Goal: Check status: Check status

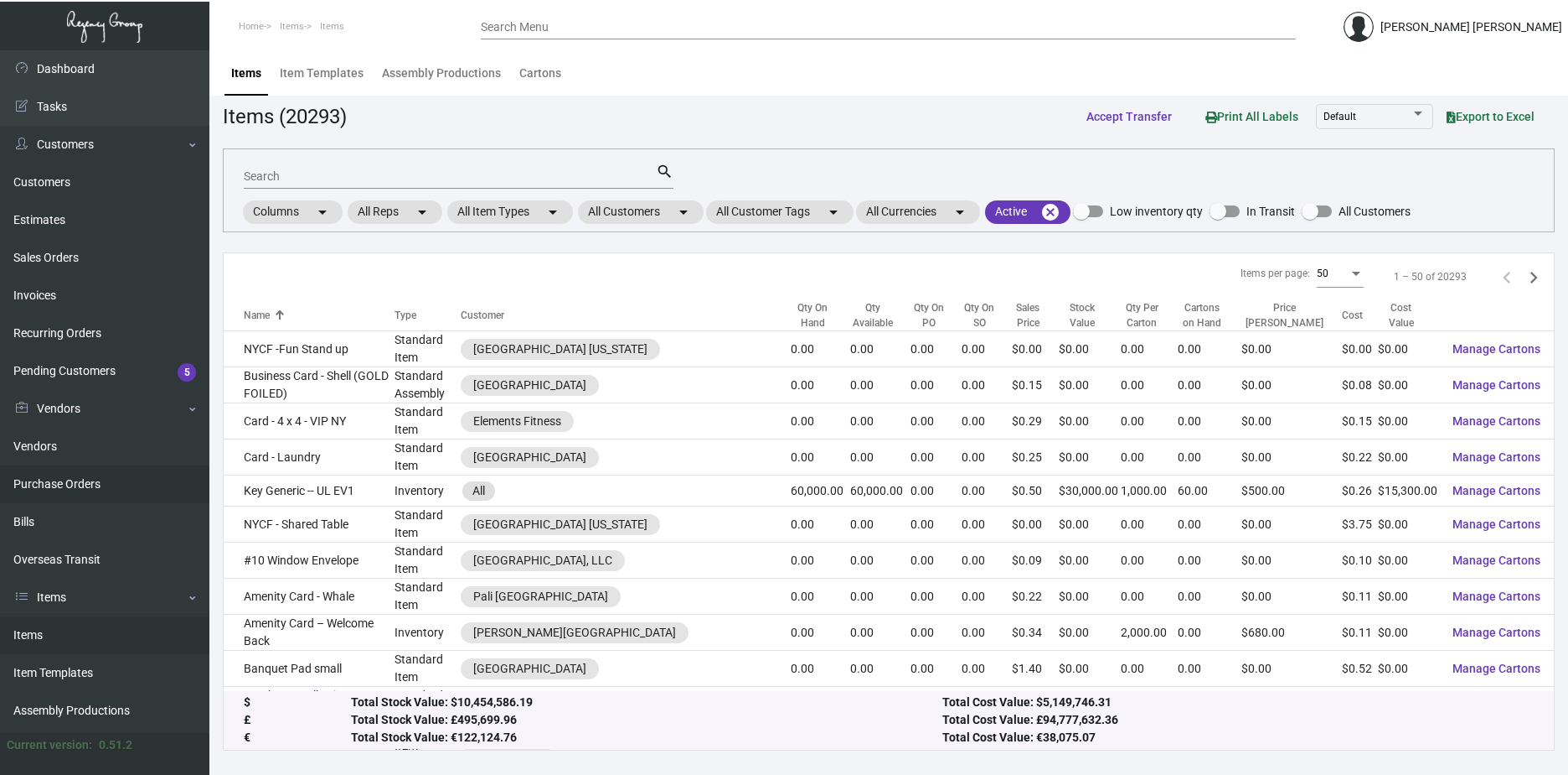
click at [78, 475] on link "Purchase Orders" at bounding box center [104, 484] width 210 height 38
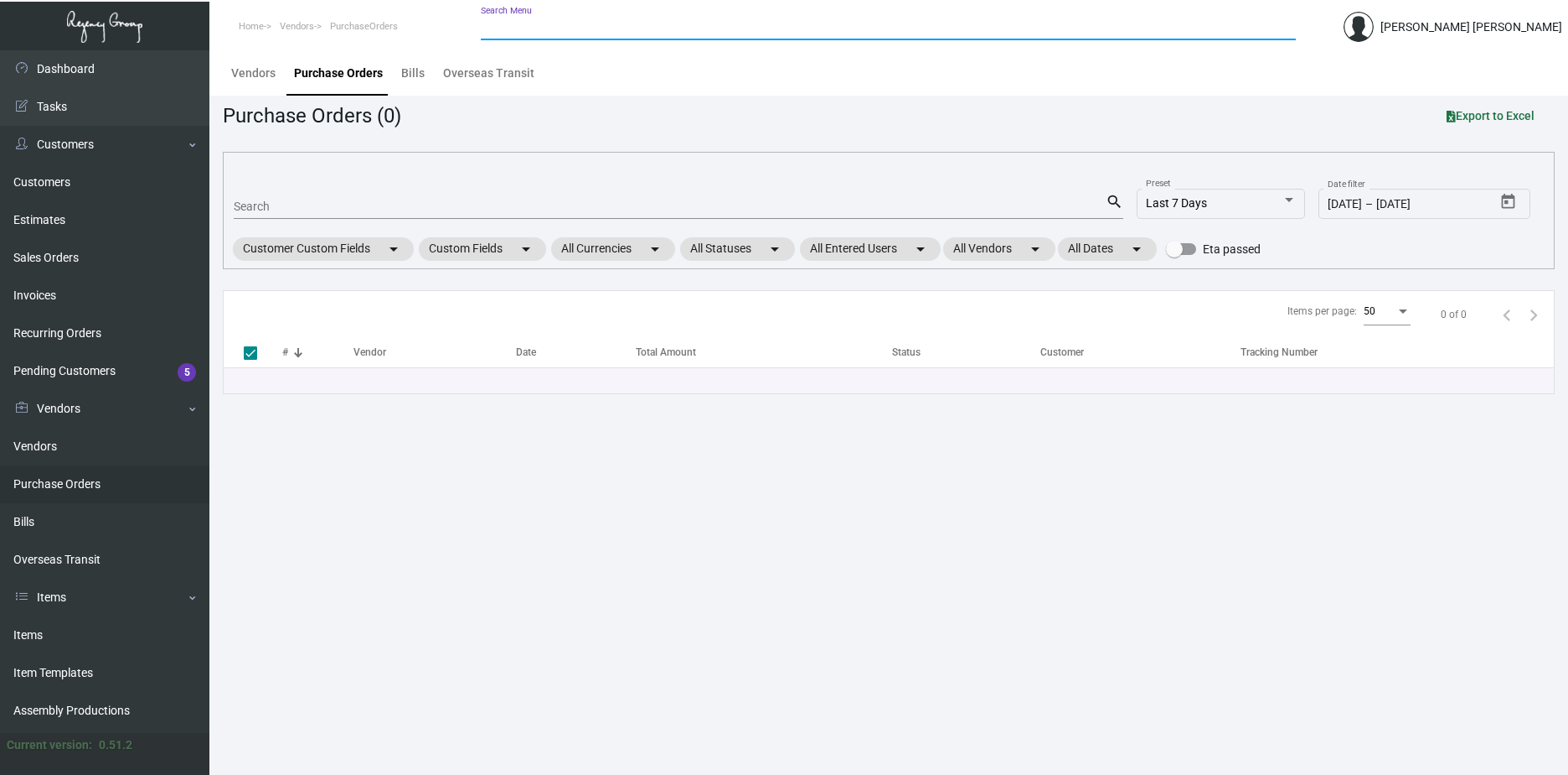
click at [607, 29] on input "Search Menu" at bounding box center [888, 27] width 815 height 14
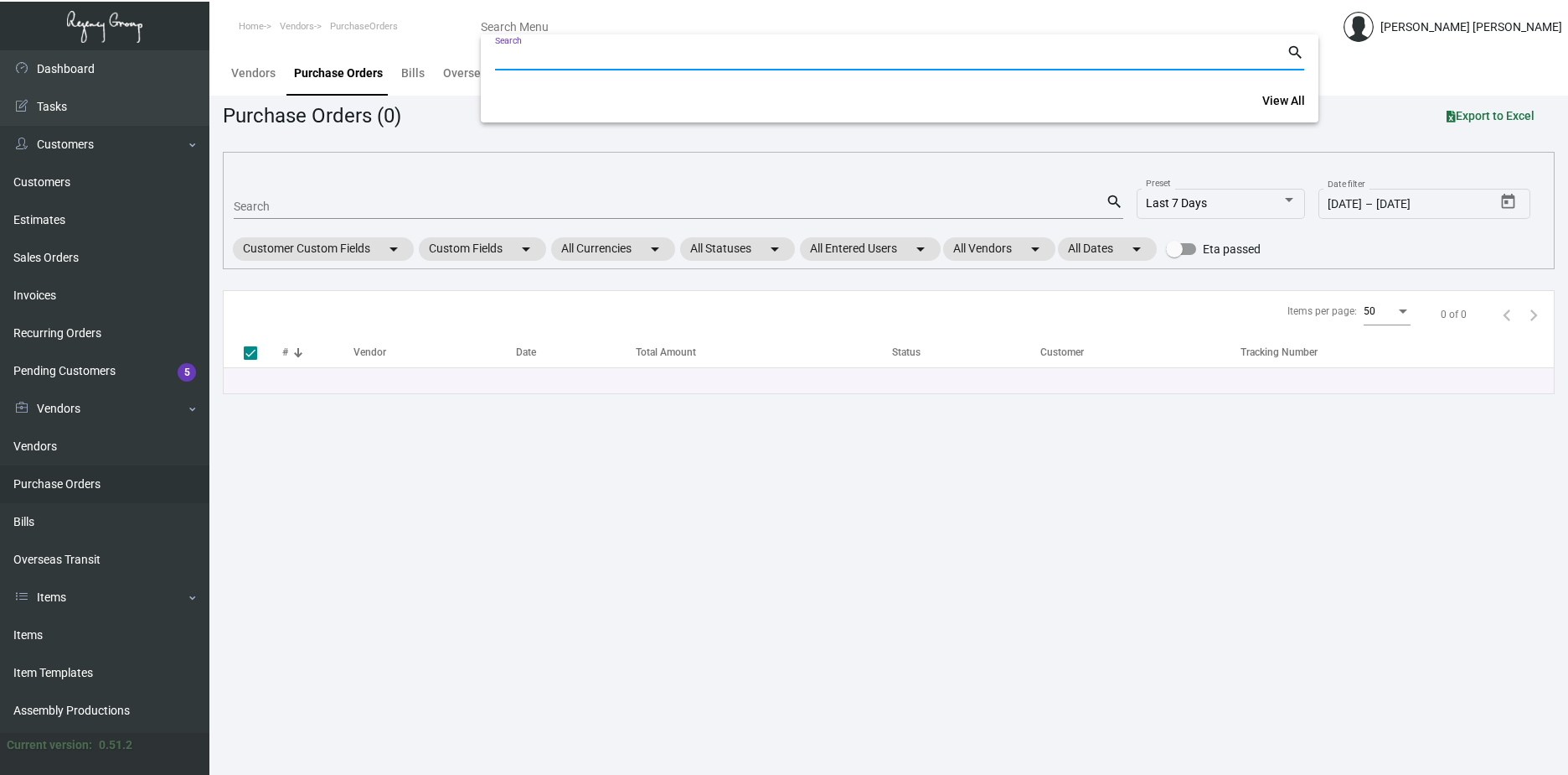
paste input "105498"
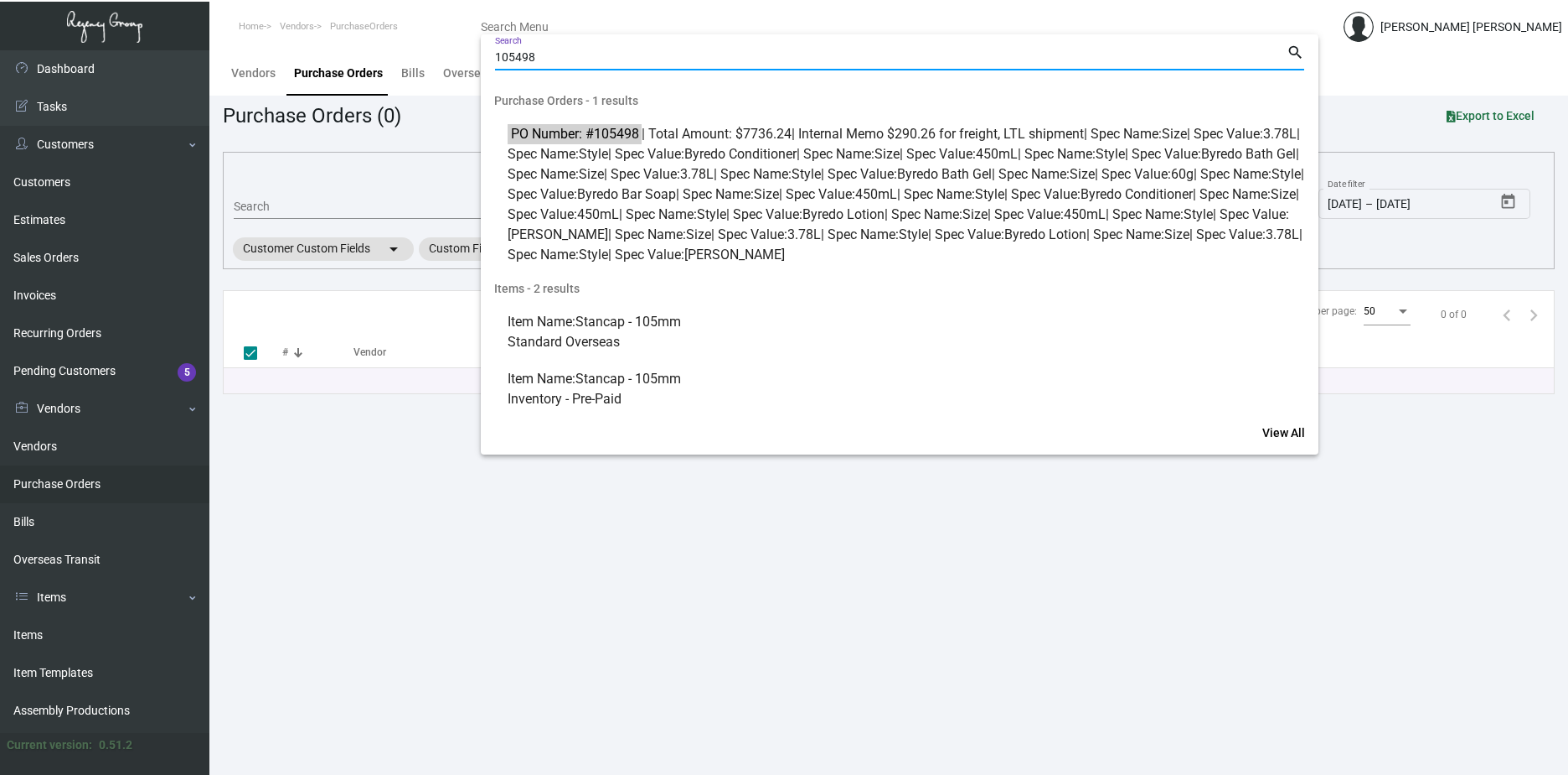
type input "105498"
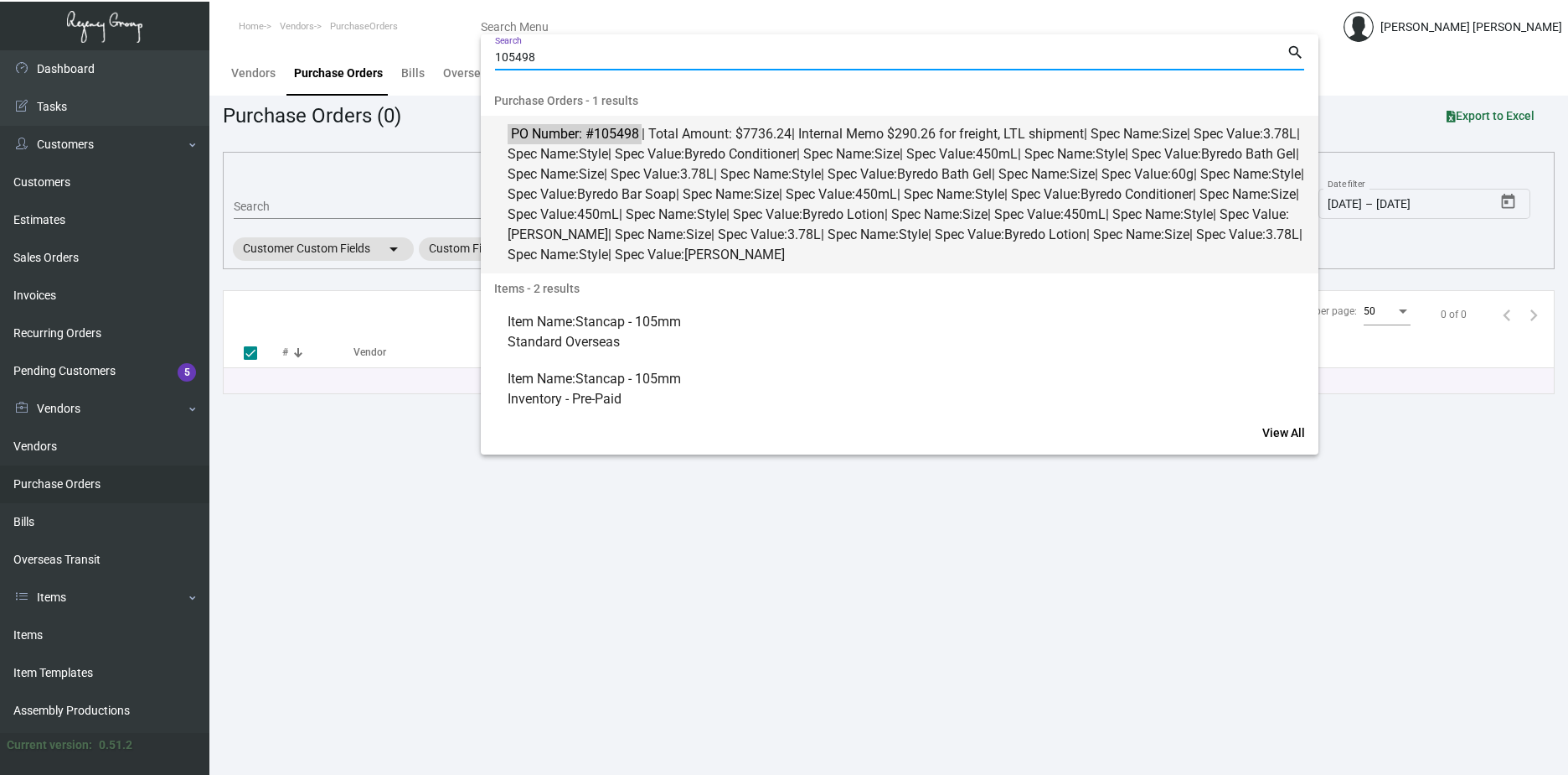
click at [610, 128] on mark "PO Number: #105498" at bounding box center [575, 133] width 133 height 21
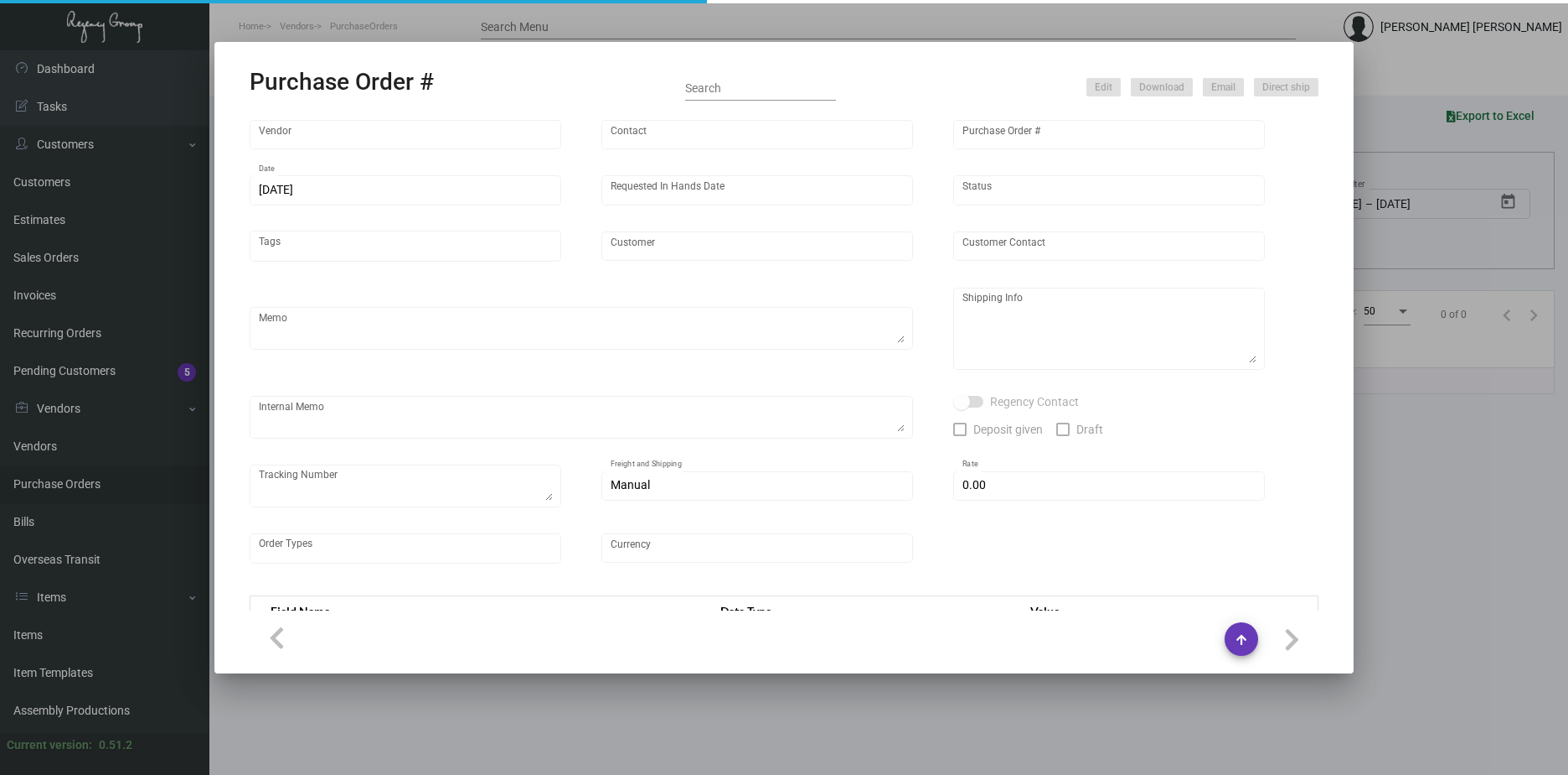
type input "Hunter Amenities"
type input "[PERSON_NAME]"
type input "105498"
type input "[DATE]"
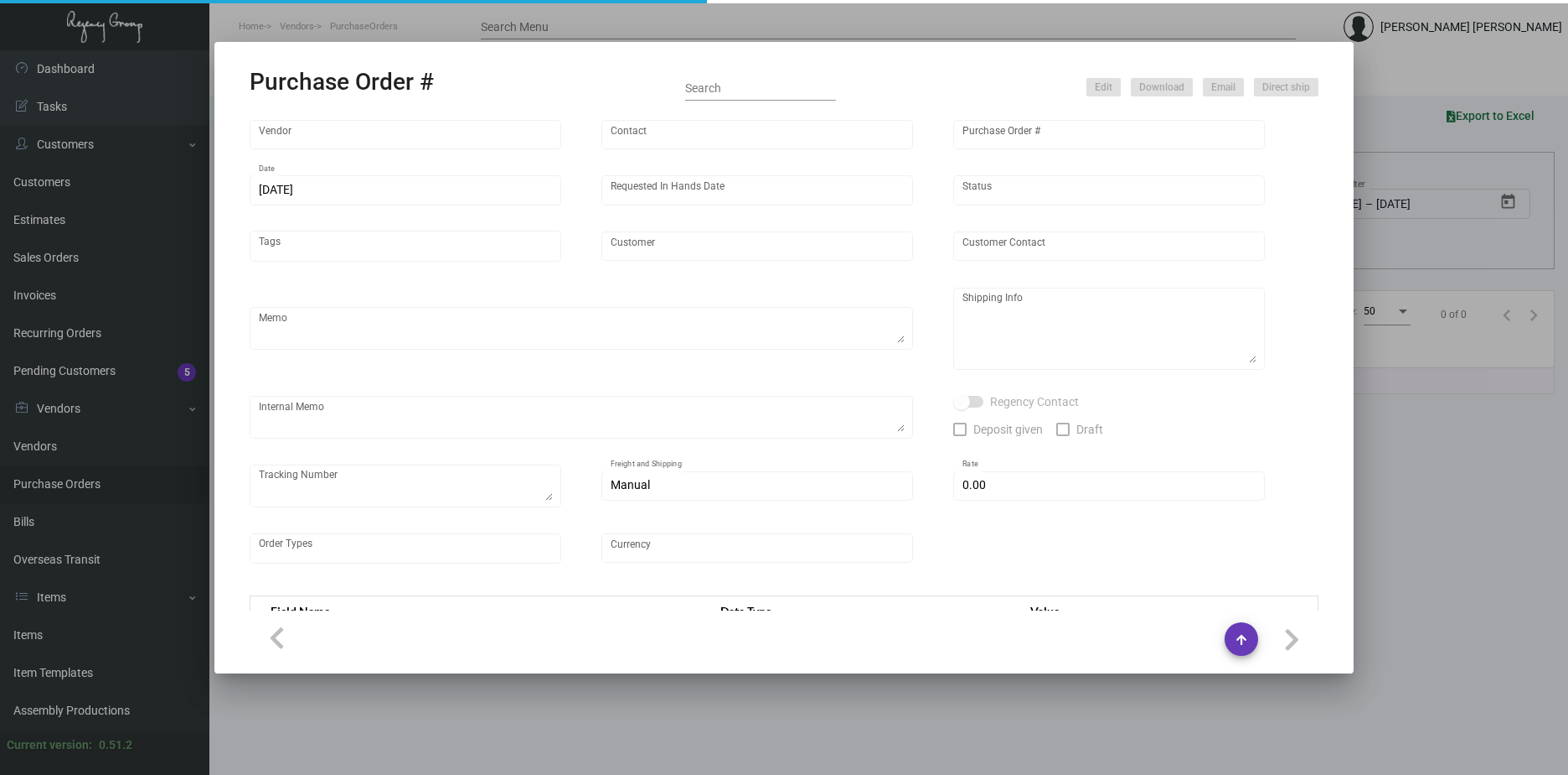
type input "[GEOGRAPHIC_DATA]"
type textarea "Regency Group NJ - [PERSON_NAME] [STREET_ADDRESS]"
type textarea "$290.26 for freight, LTL shipment"
checkbox input "true"
type input "$ 0.00"
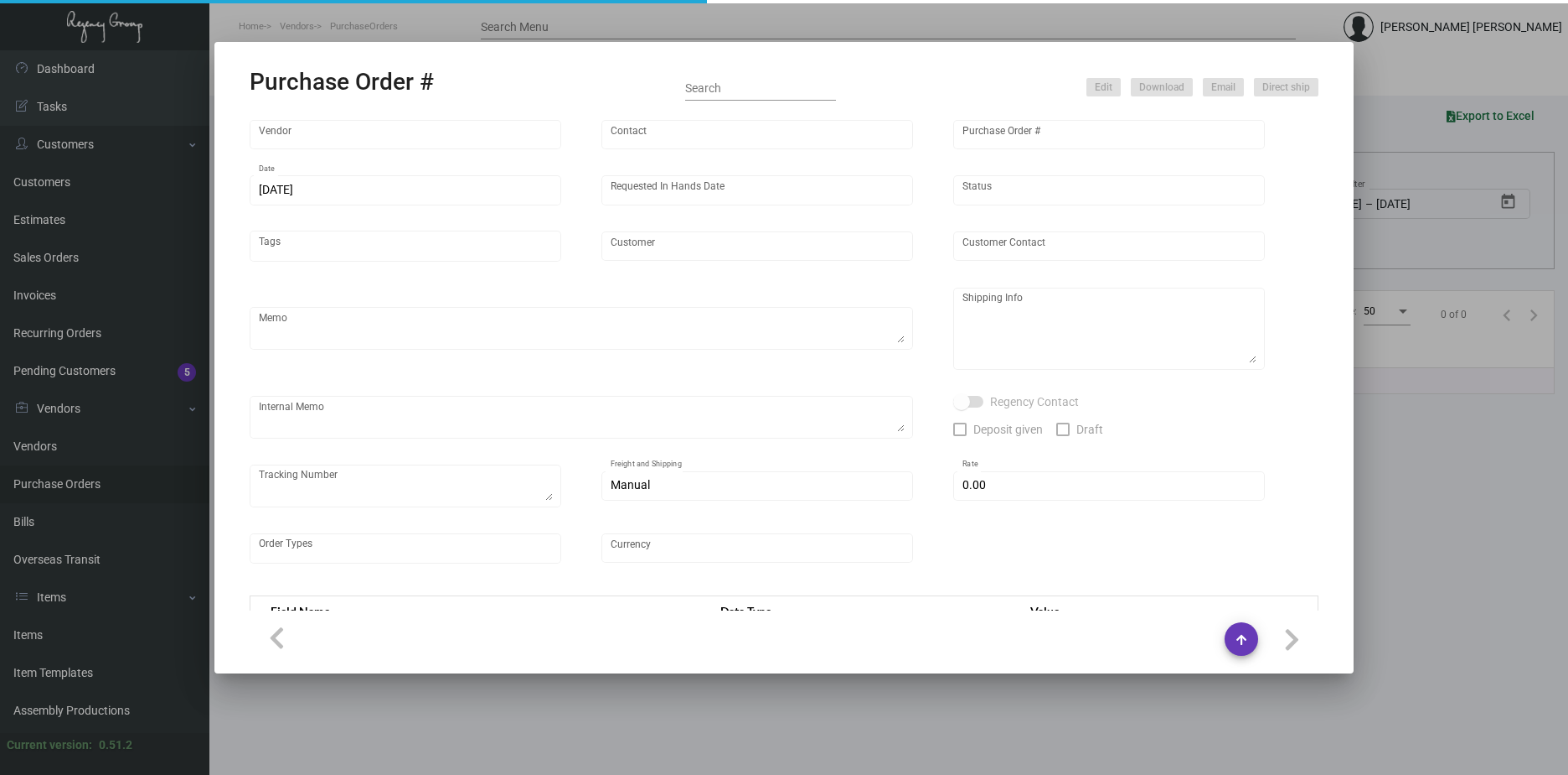
type input "United States Dollar $"
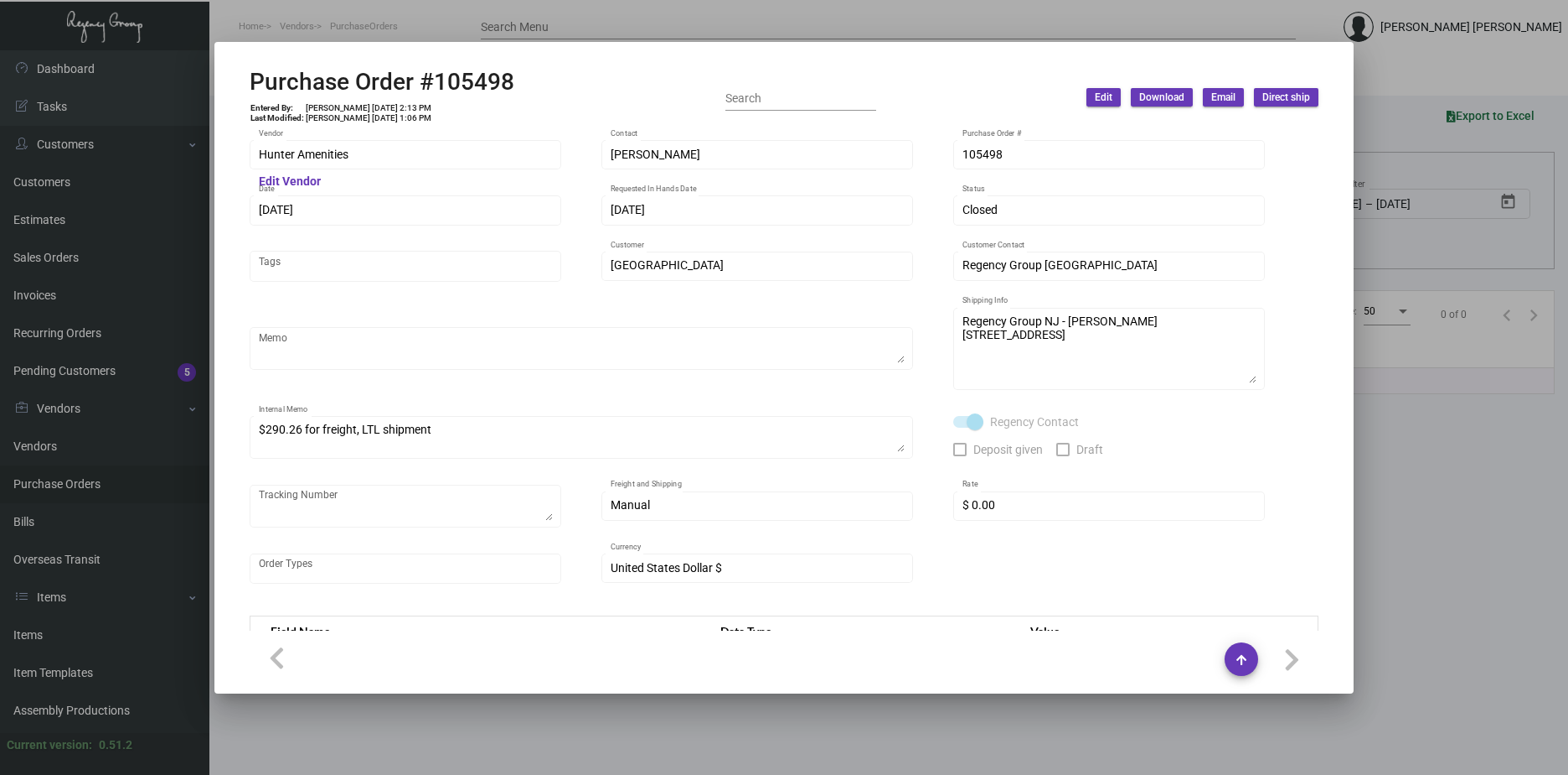
click at [1424, 592] on div at bounding box center [784, 388] width 1568 height 775
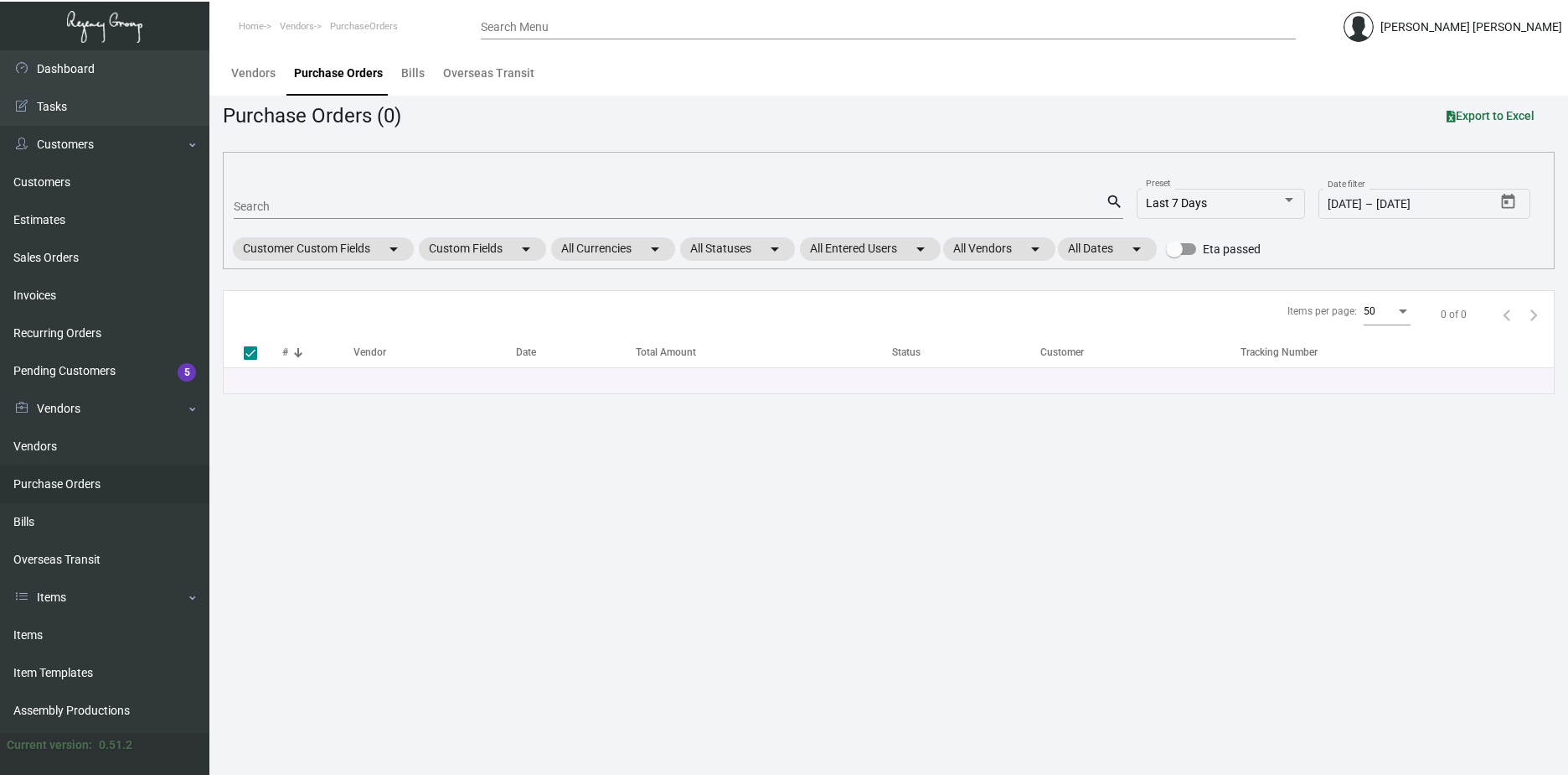
click at [547, 24] on input "Search Menu" at bounding box center [888, 27] width 815 height 14
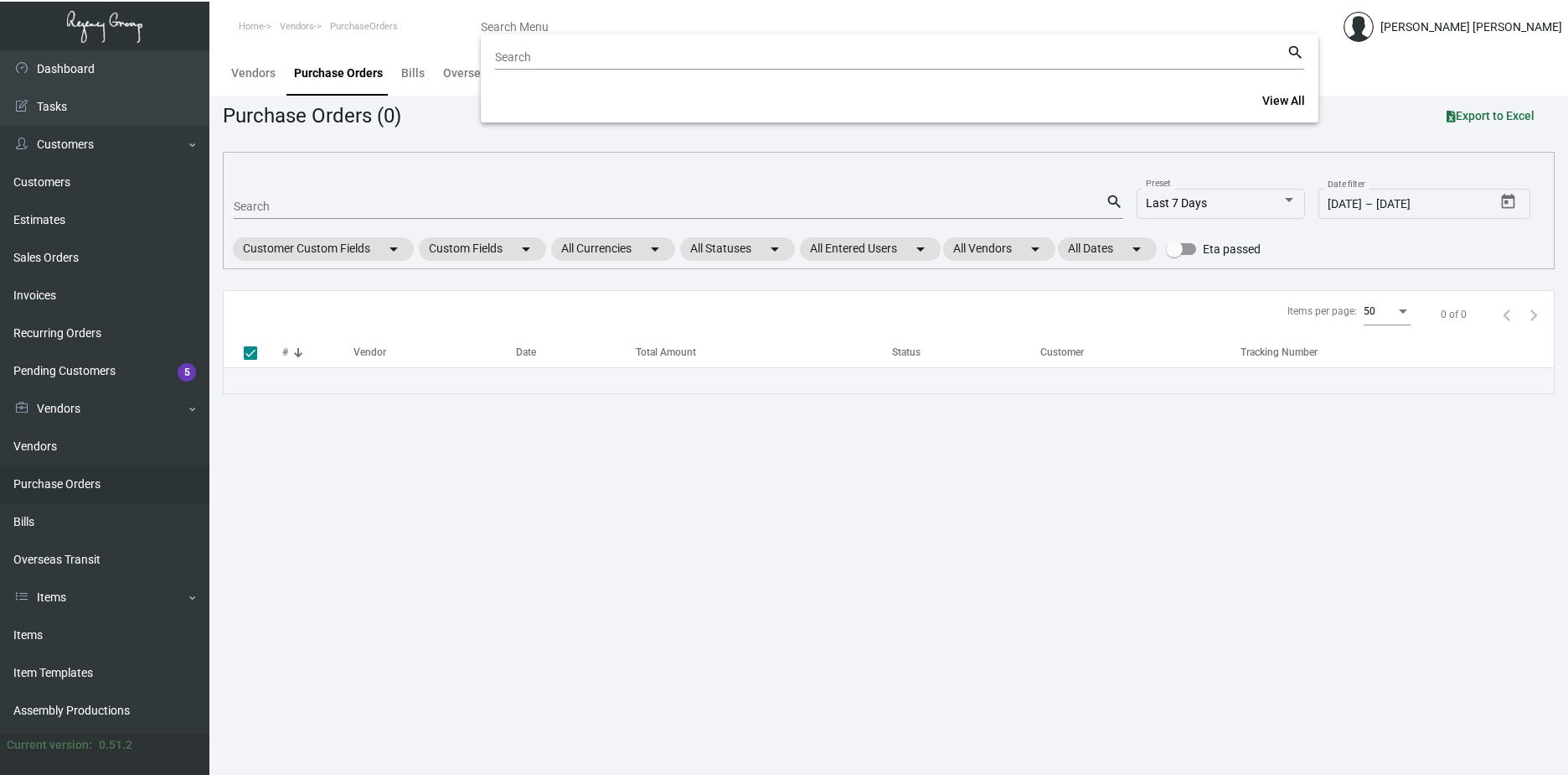
click at [33, 218] on div at bounding box center [784, 388] width 1568 height 775
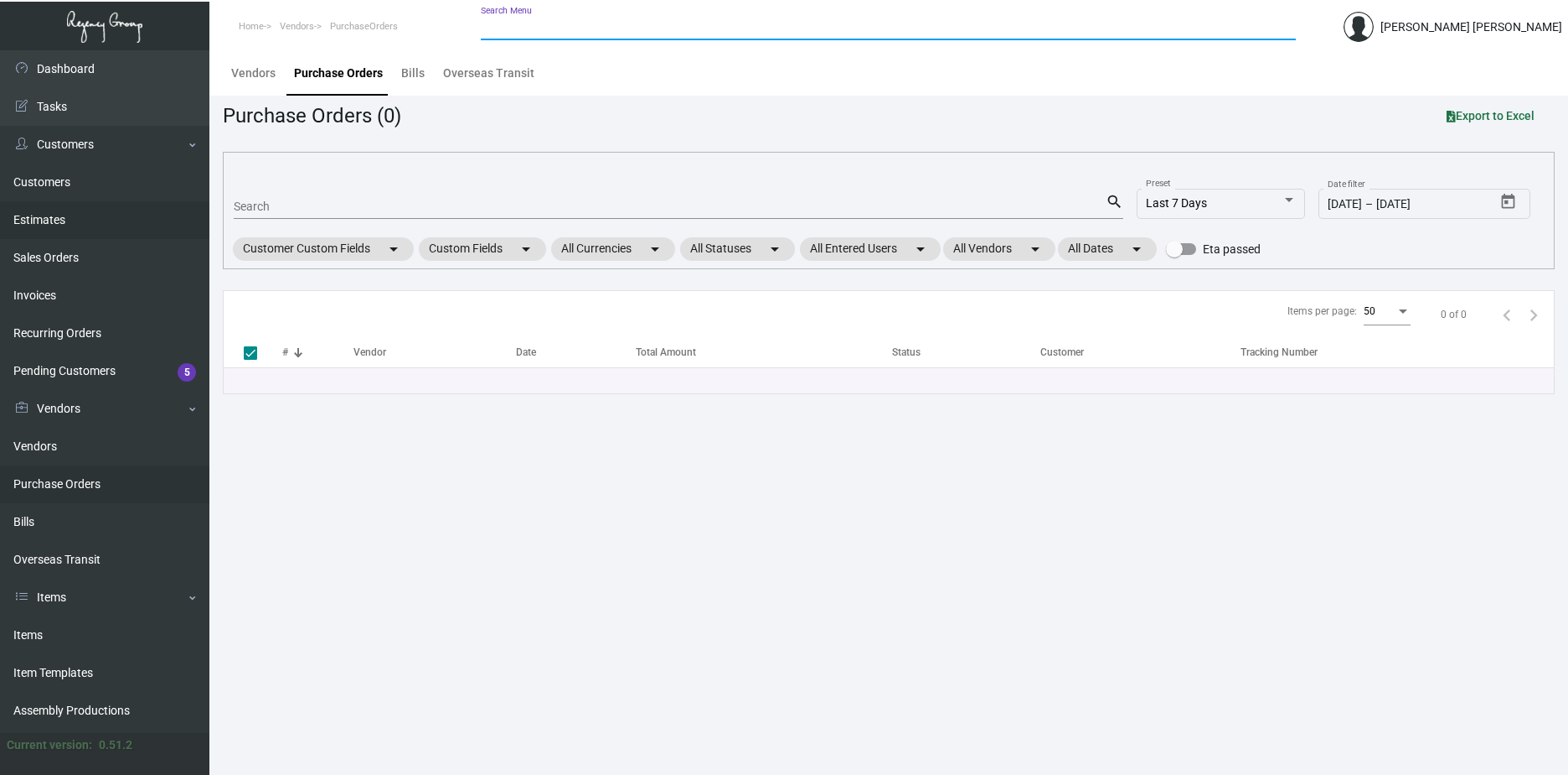
click at [33, 218] on link "Estimates" at bounding box center [104, 220] width 210 height 38
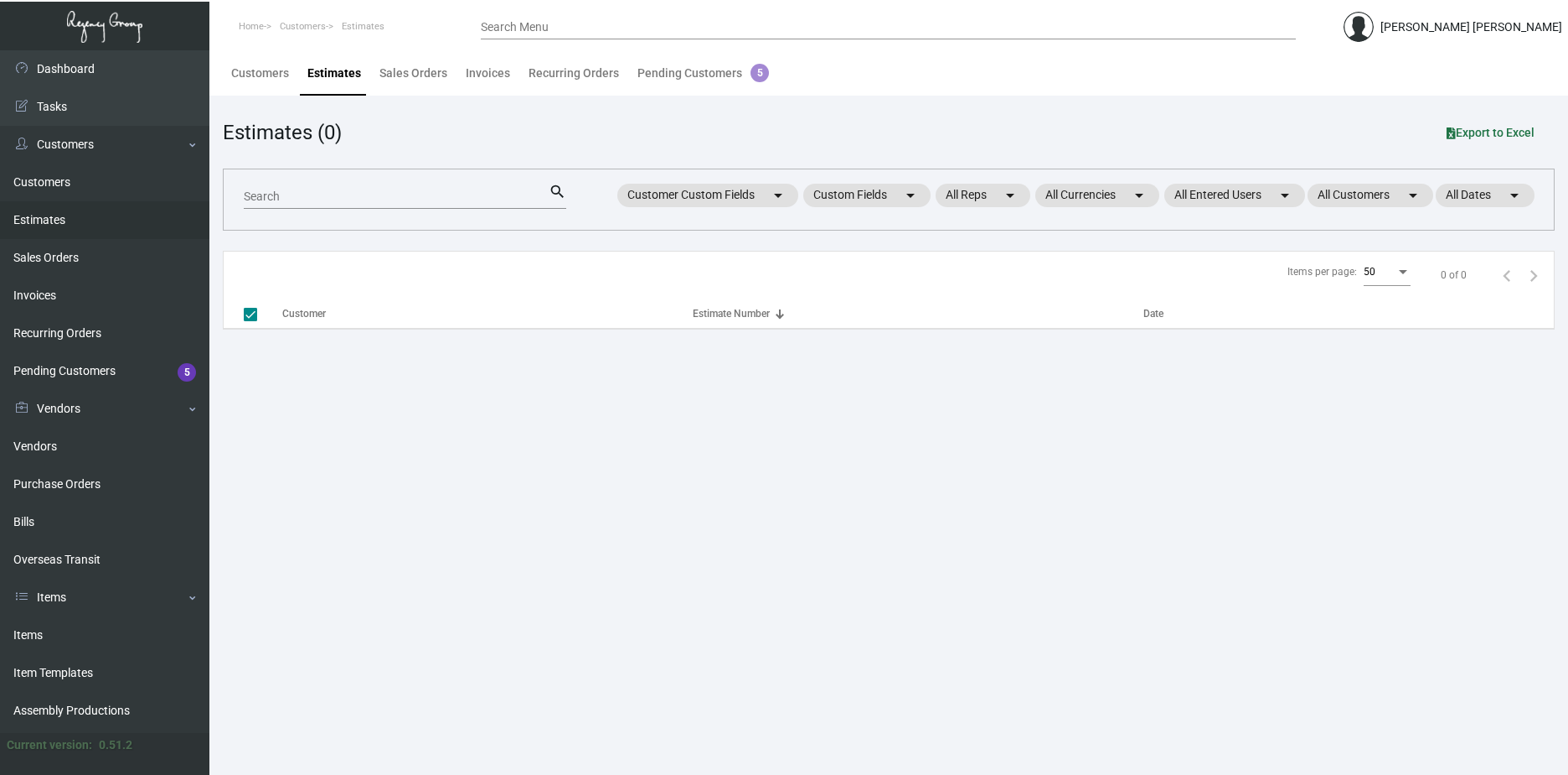
checkbox input "false"
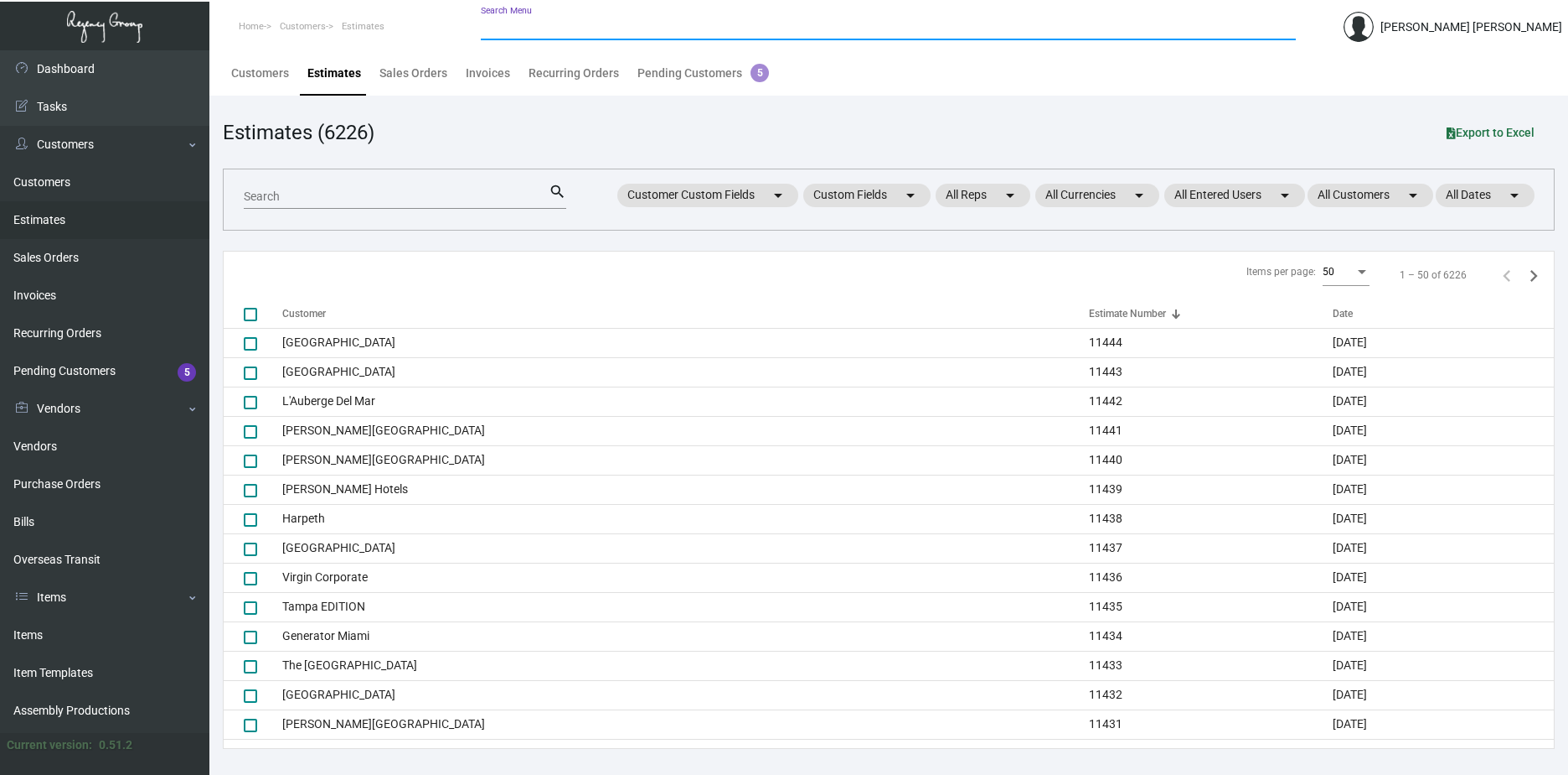
click at [592, 25] on input "Search Menu" at bounding box center [888, 27] width 815 height 14
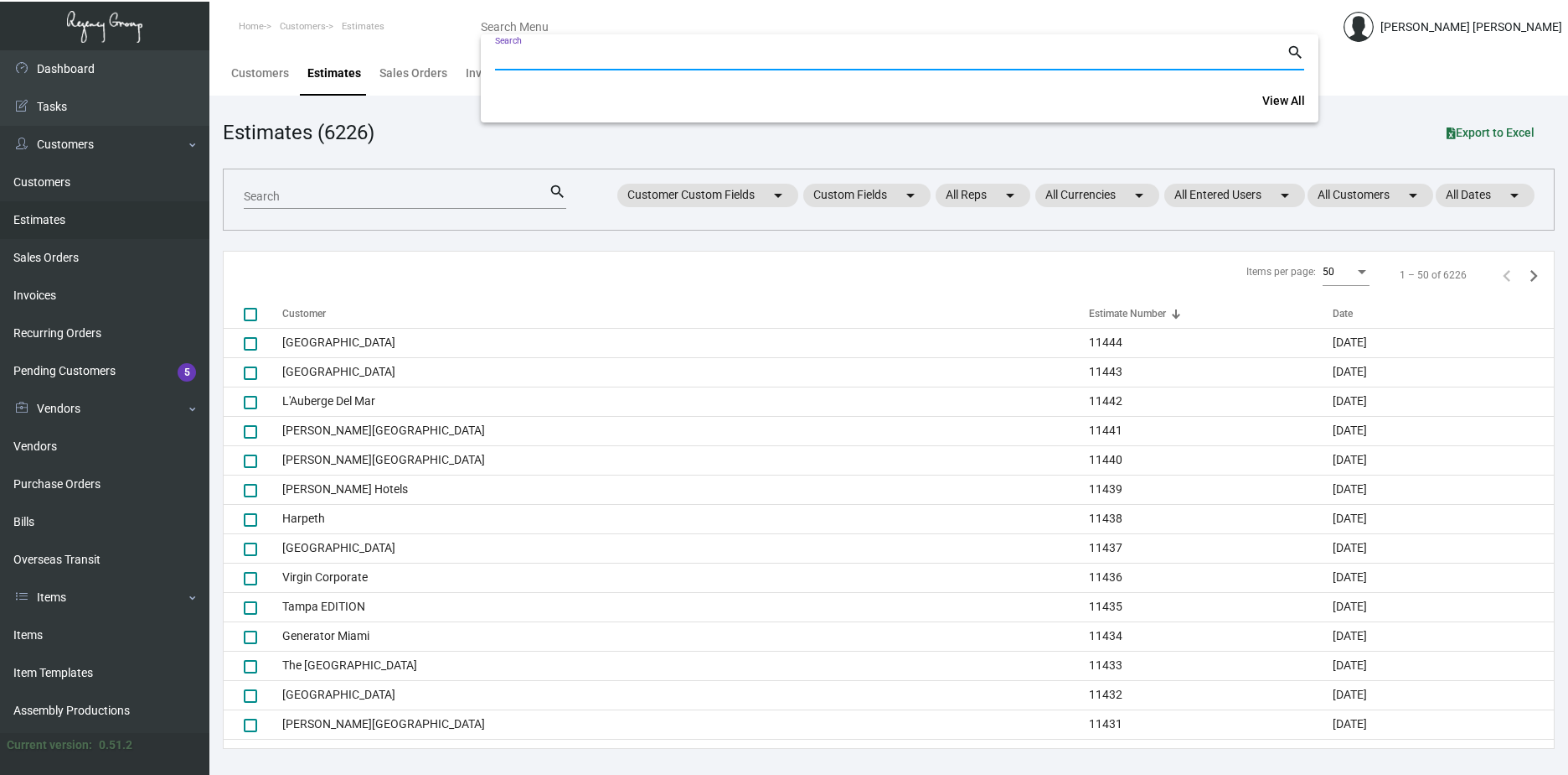
paste input "10789"
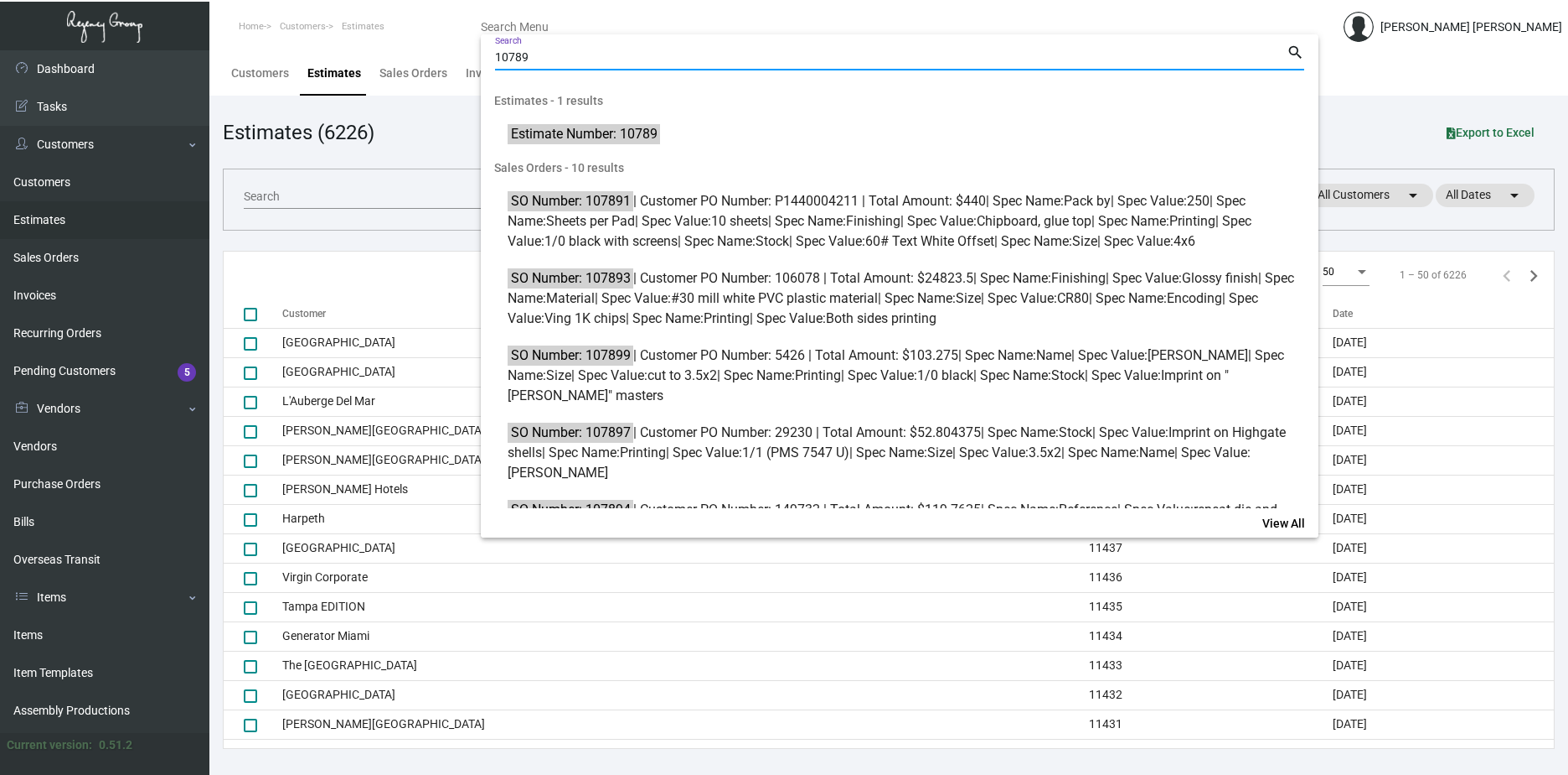
type input "10789"
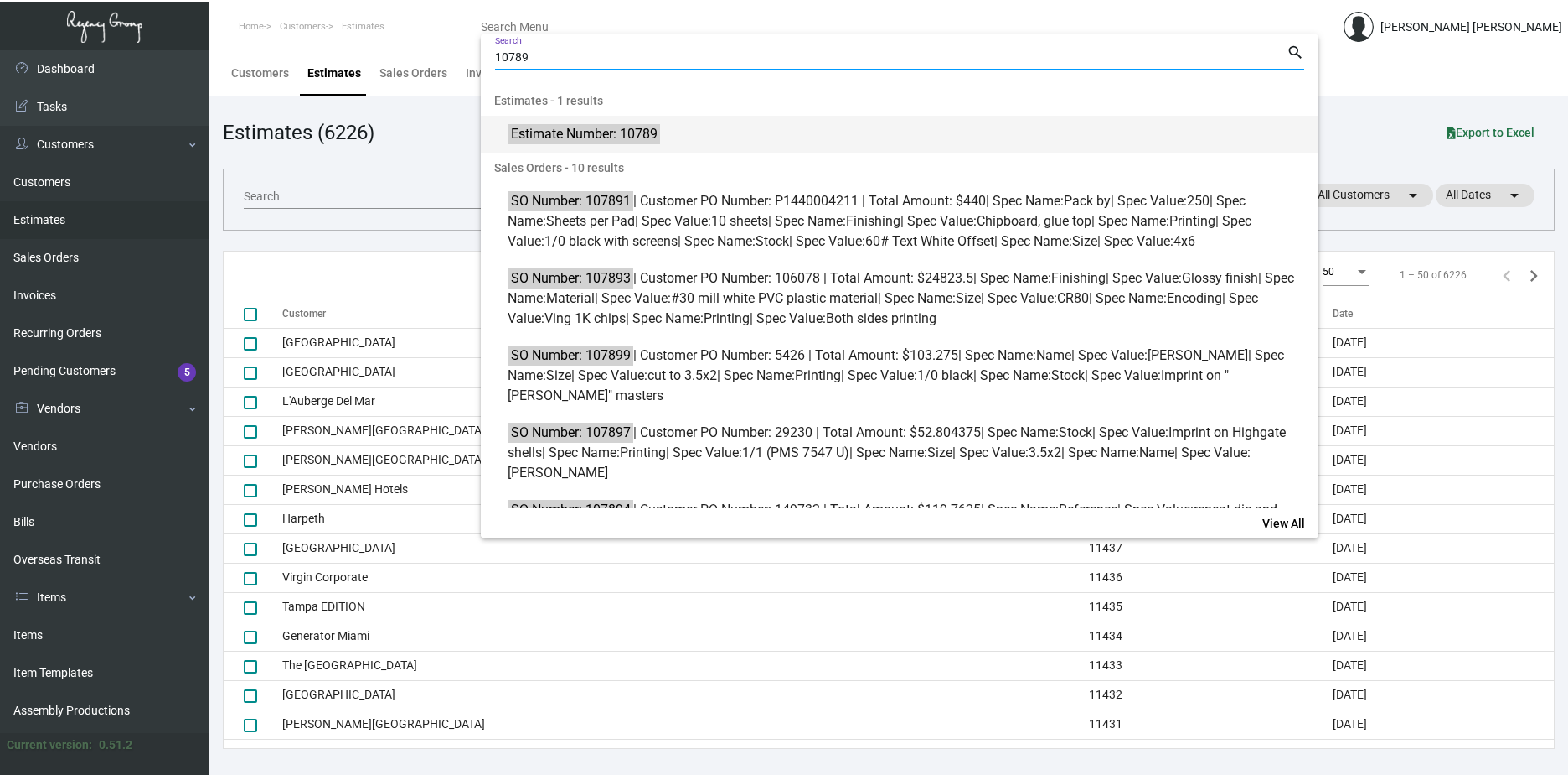
click at [581, 126] on mark "Estimate Number: 10789" at bounding box center [584, 133] width 151 height 21
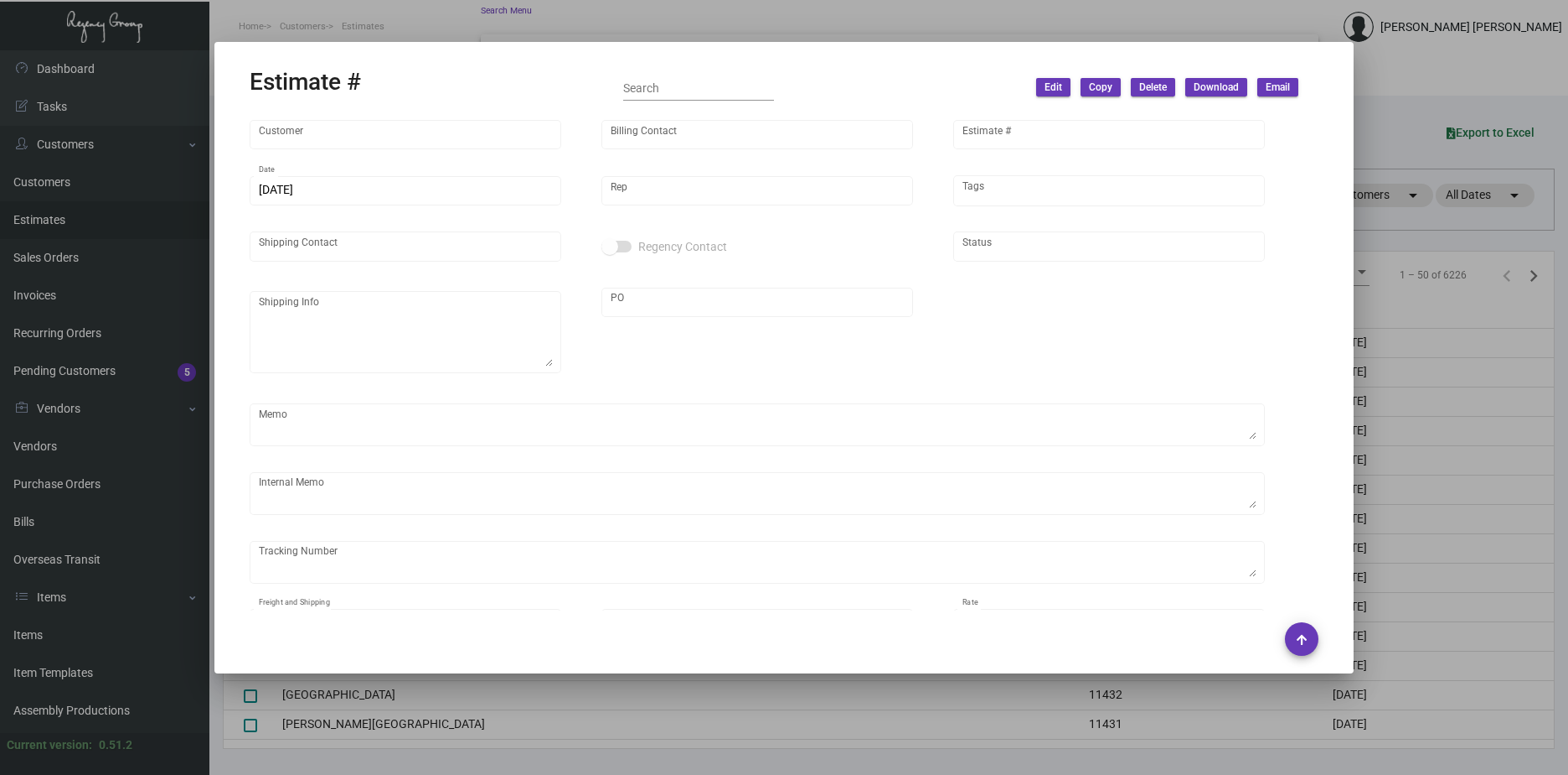
type input "[GEOGRAPHIC_DATA]"
type input "[PERSON_NAME]"
type input "10789"
type input "[DATE]"
type input "[PERSON_NAME]"
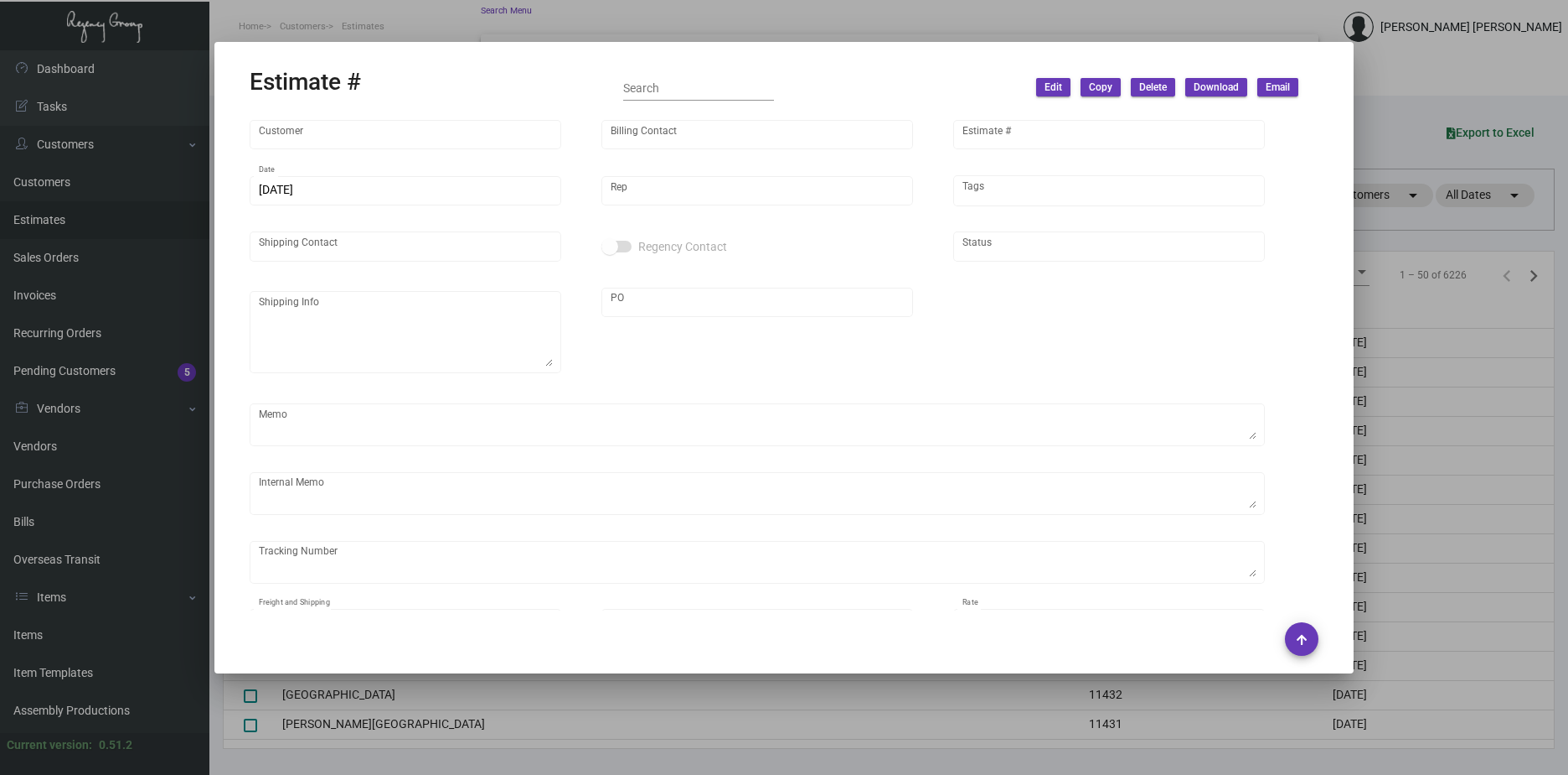
checkbox input "true"
type textarea "Regency Group NJ - [PERSON_NAME] [STREET_ADDRESS]"
type input "United States Dollar $"
type input "$ 0.00"
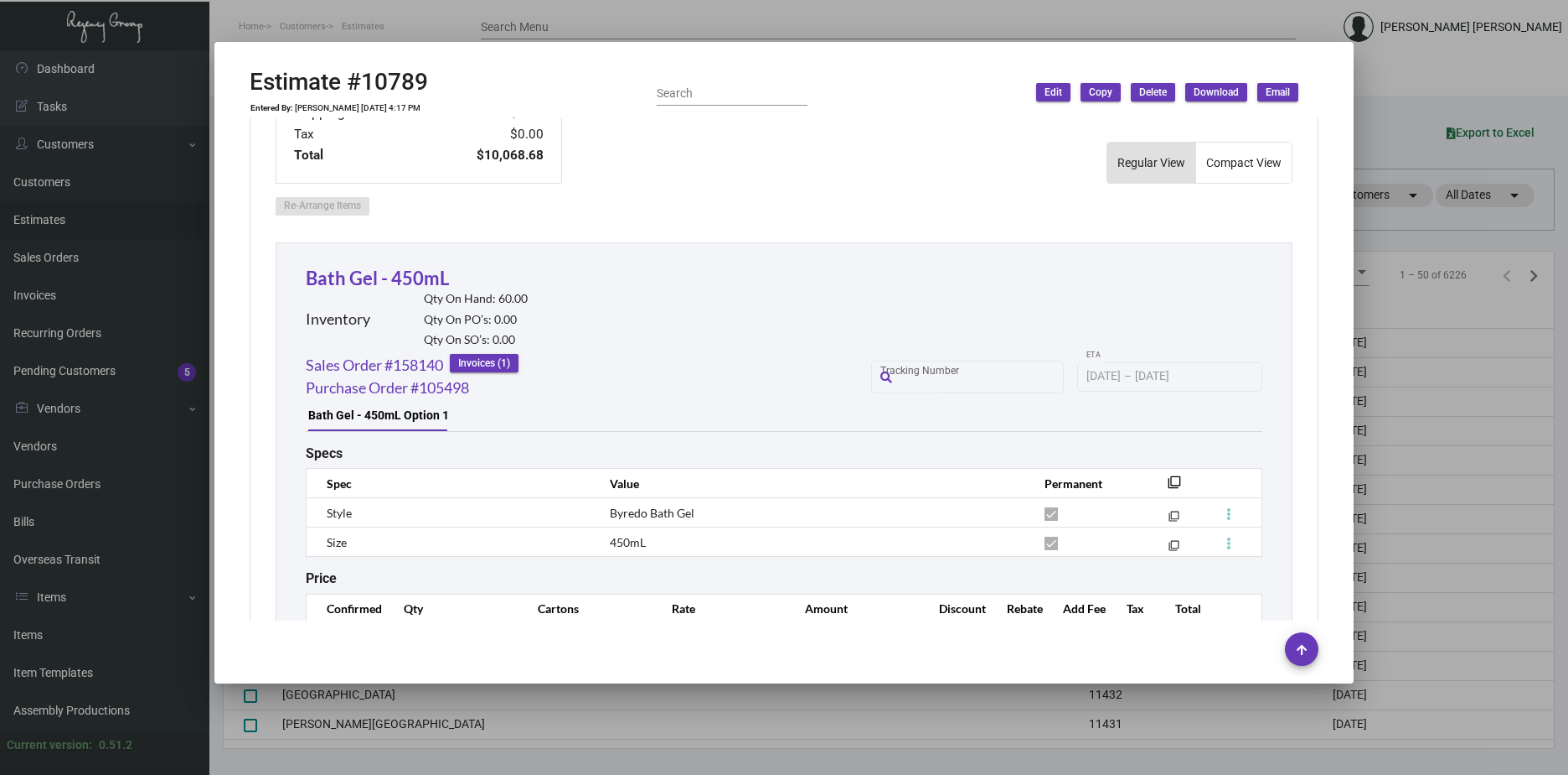
scroll to position [883, 0]
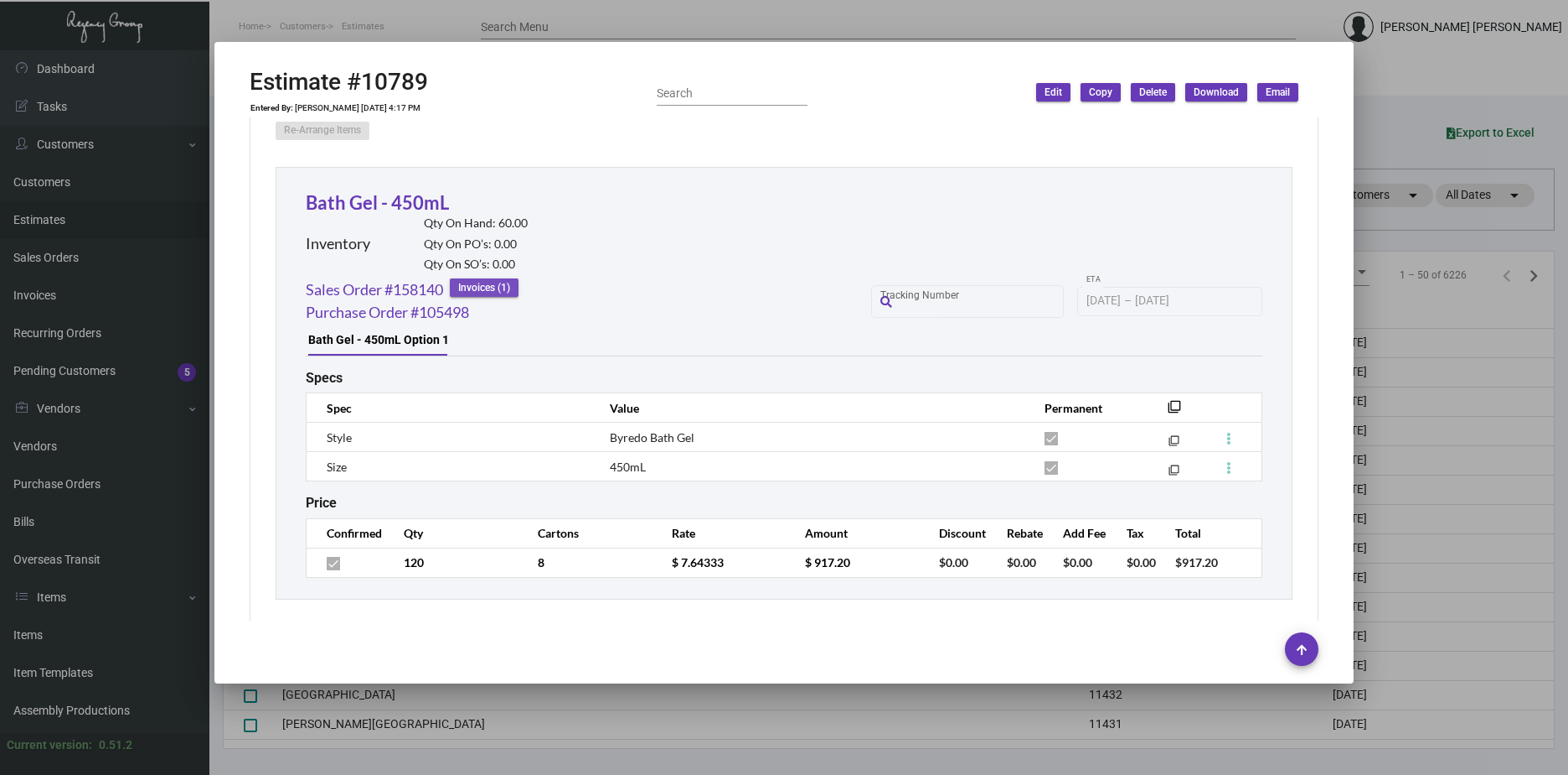
click at [493, 289] on span "Invoices (1)" at bounding box center [485, 288] width 52 height 14
click at [486, 315] on link "Invoice #90925" at bounding box center [517, 324] width 127 height 41
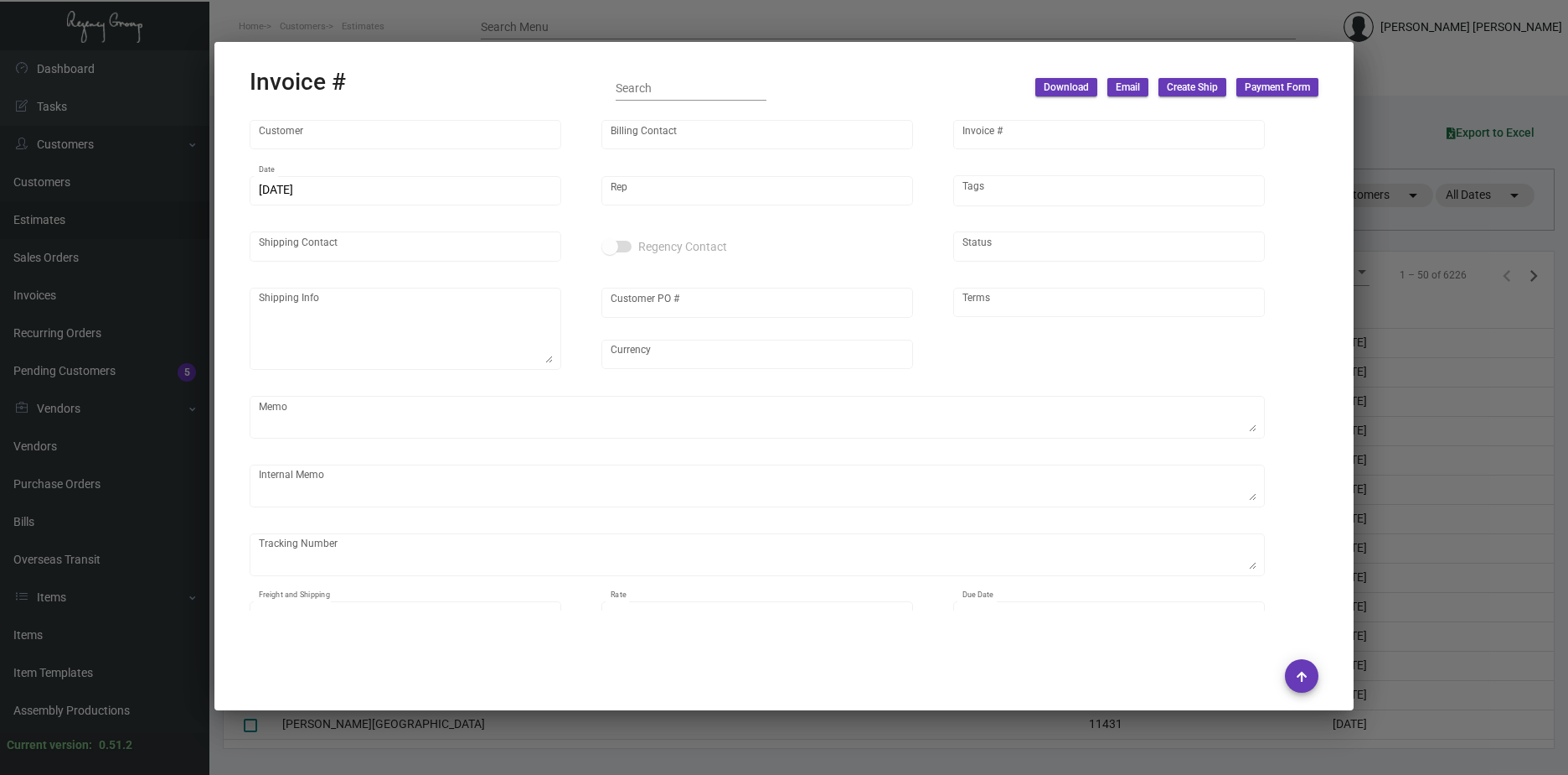
type input "[GEOGRAPHIC_DATA]"
type input "[PERSON_NAME]"
type input "90925"
type input "[DATE]"
type input "[PERSON_NAME]"
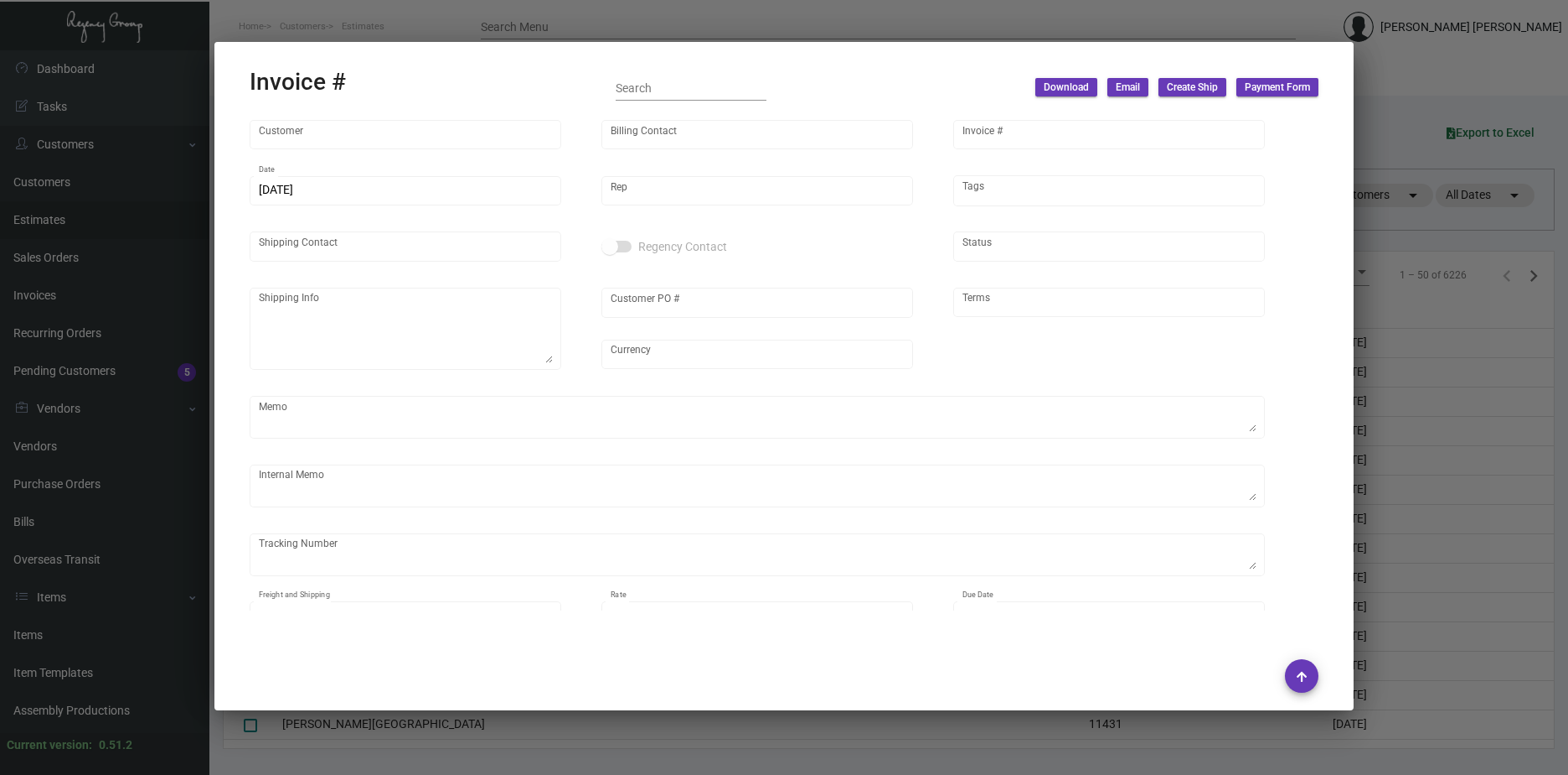
type input "[PERSON_NAME]"
type textarea "PER CUSTOMER, DELIVER TO: [PERSON_NAME] GRAND RAPIDS - [PERSON_NAME] [STREET_AD…"
type input "AD00000018"
type input "United States Dollar $"
type input "Pre"
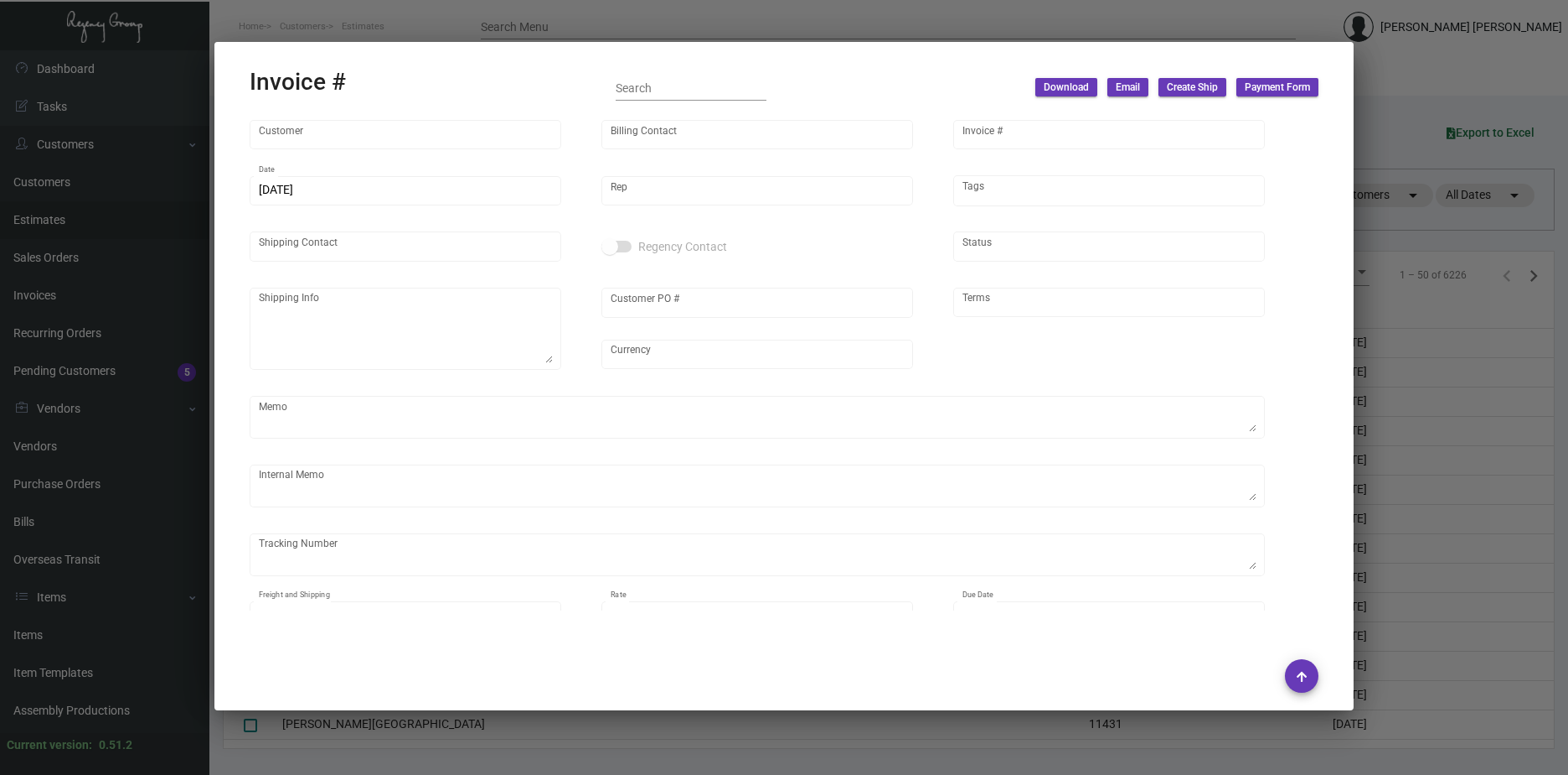
type textarea "[DATE] Down-payment check rec'd $5,034.34 6.14 - Per Customer, please change sh…"
type input "$ 445.10"
type input "[DATE]"
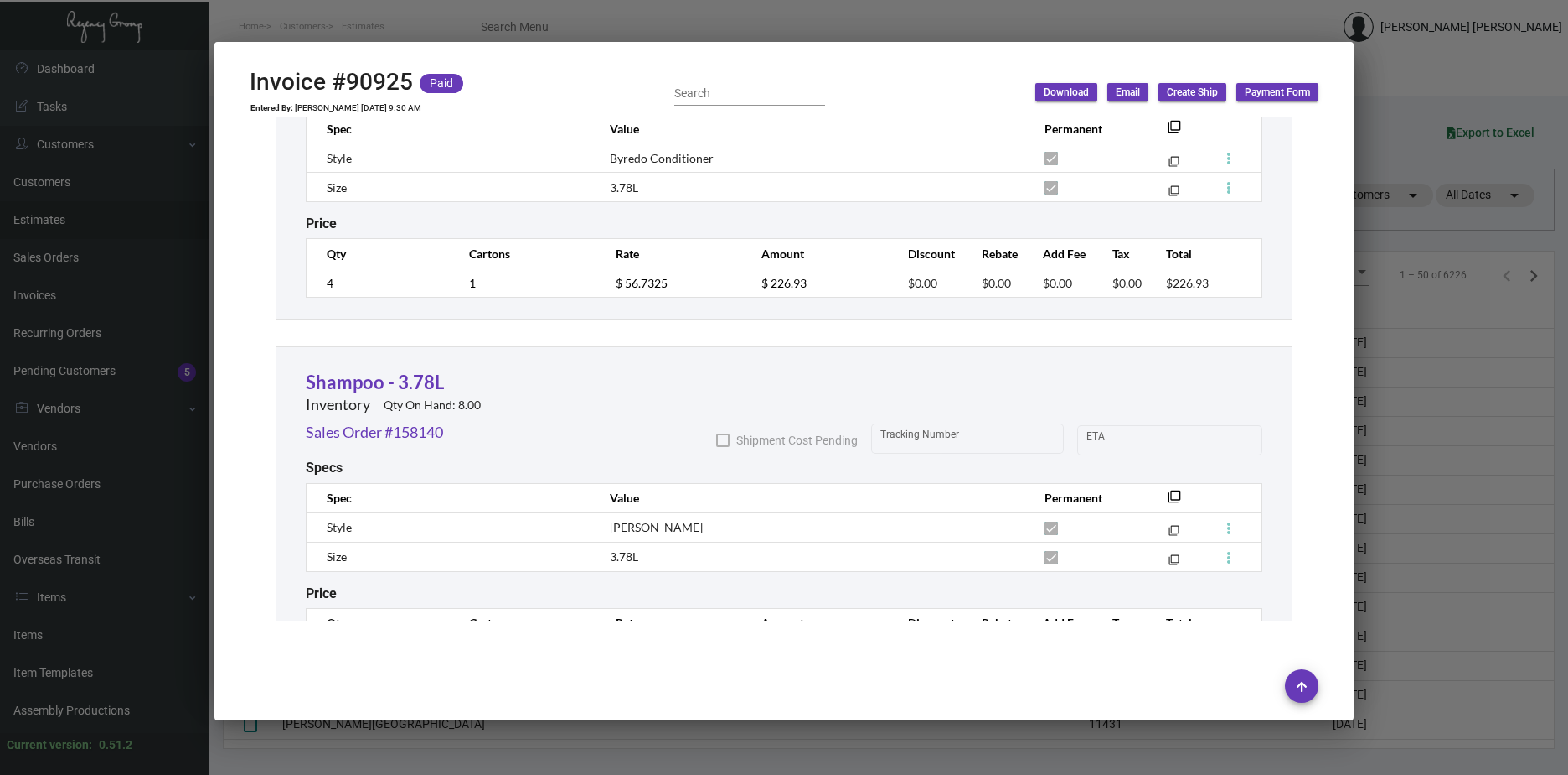
scroll to position [3342, 0]
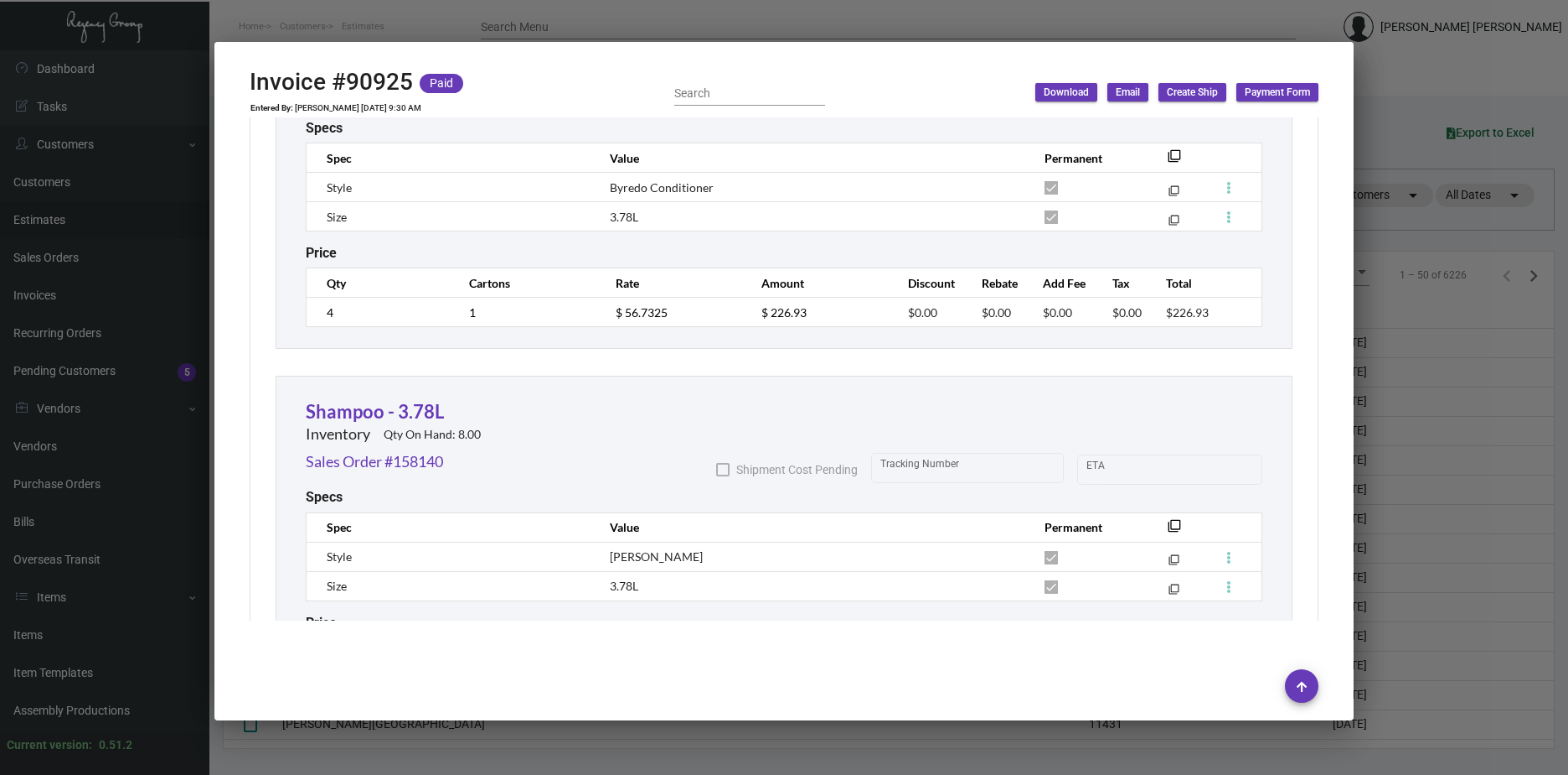
click at [1384, 498] on div at bounding box center [784, 388] width 1568 height 775
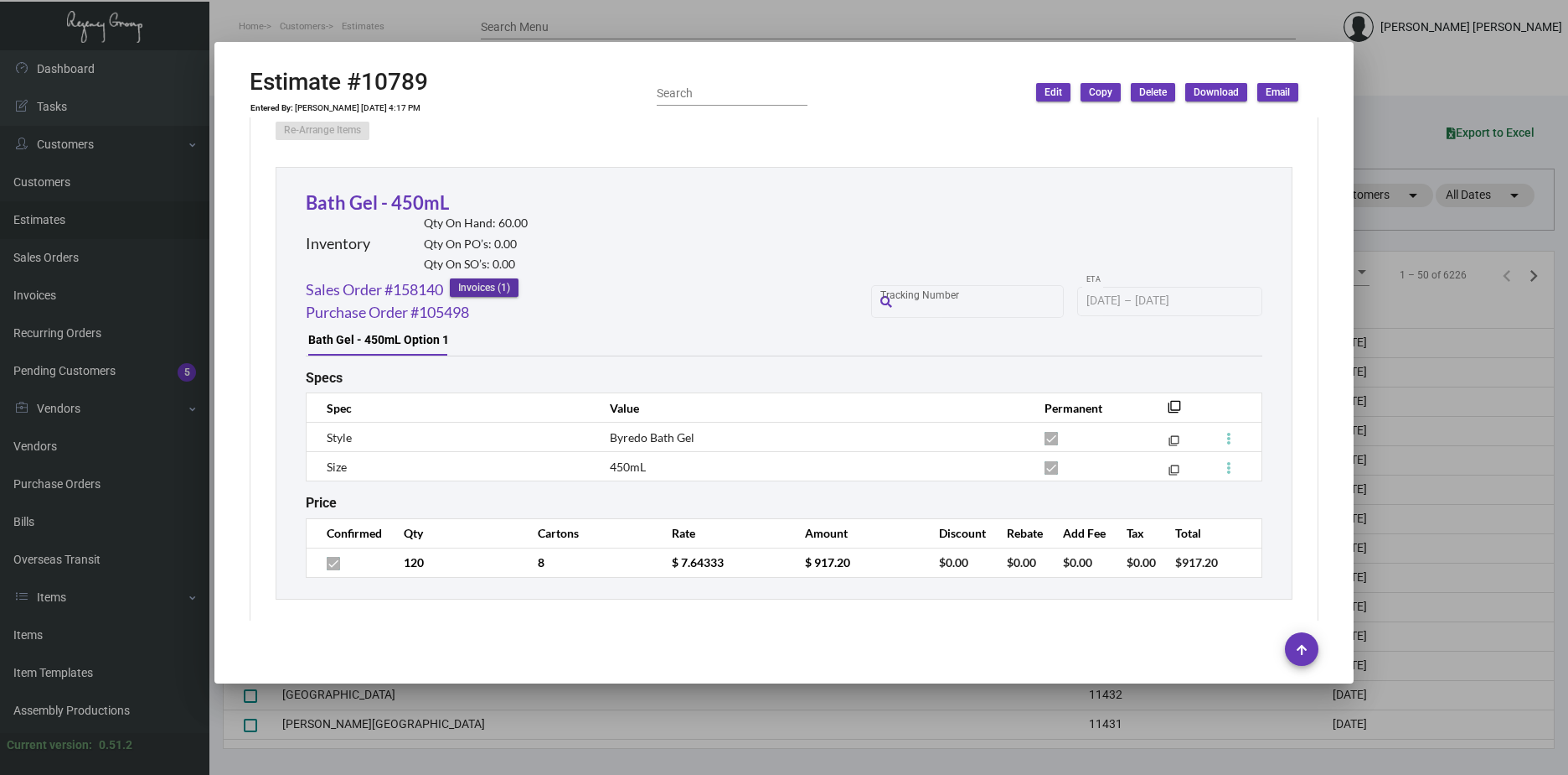
click at [1391, 128] on div at bounding box center [784, 388] width 1568 height 775
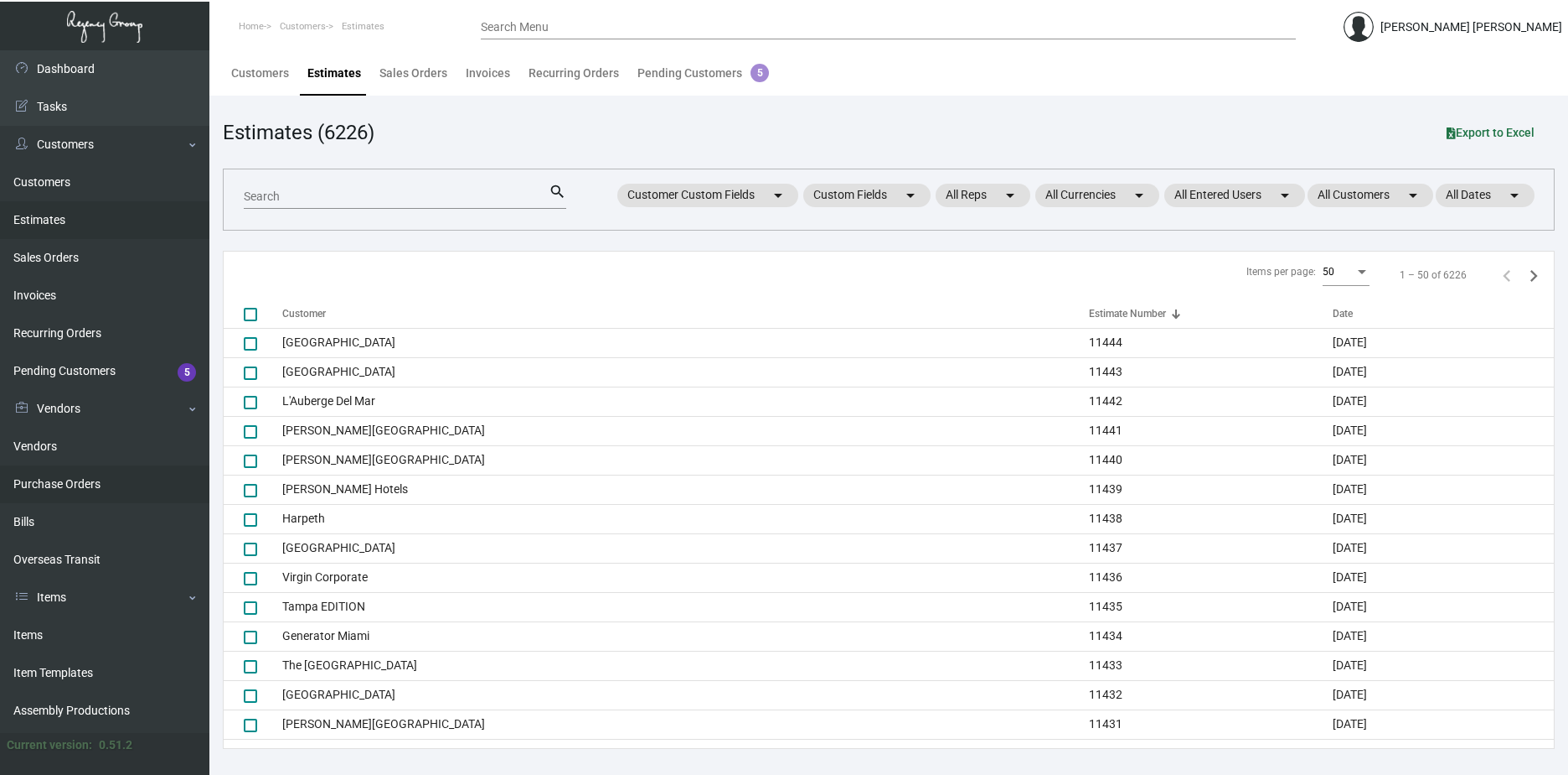
click at [86, 472] on link "Purchase Orders" at bounding box center [104, 484] width 210 height 38
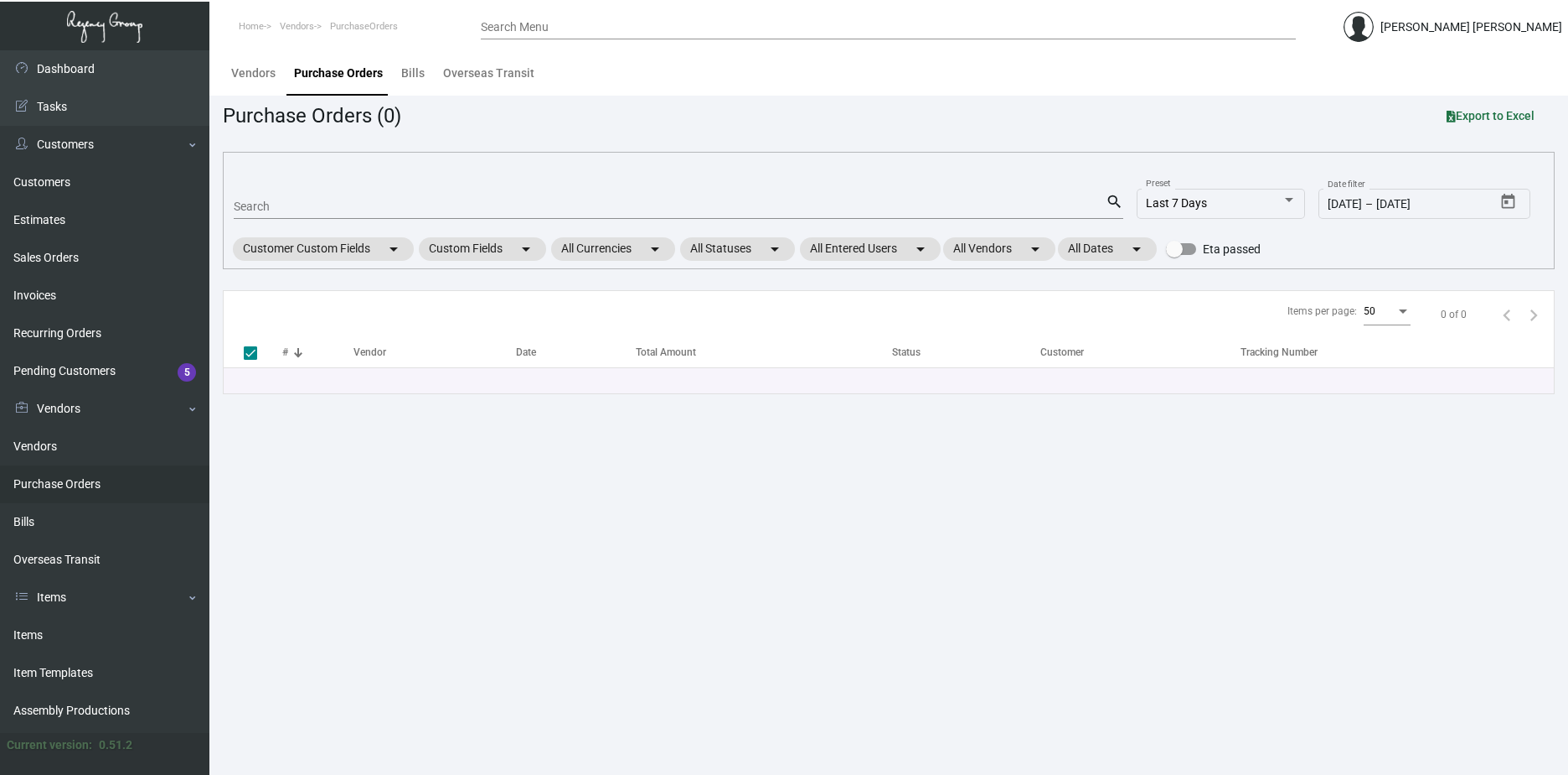
click at [296, 209] on input "Search" at bounding box center [670, 206] width 872 height 14
click at [378, 169] on div "Search search Last 7 Days Preset [DATE] [DATE] – [DATE] Date filter Customer Cu…" at bounding box center [888, 210] width 1332 height 117
click at [379, 201] on input "Search" at bounding box center [670, 206] width 872 height 14
paste input "105498"
type input "105498"
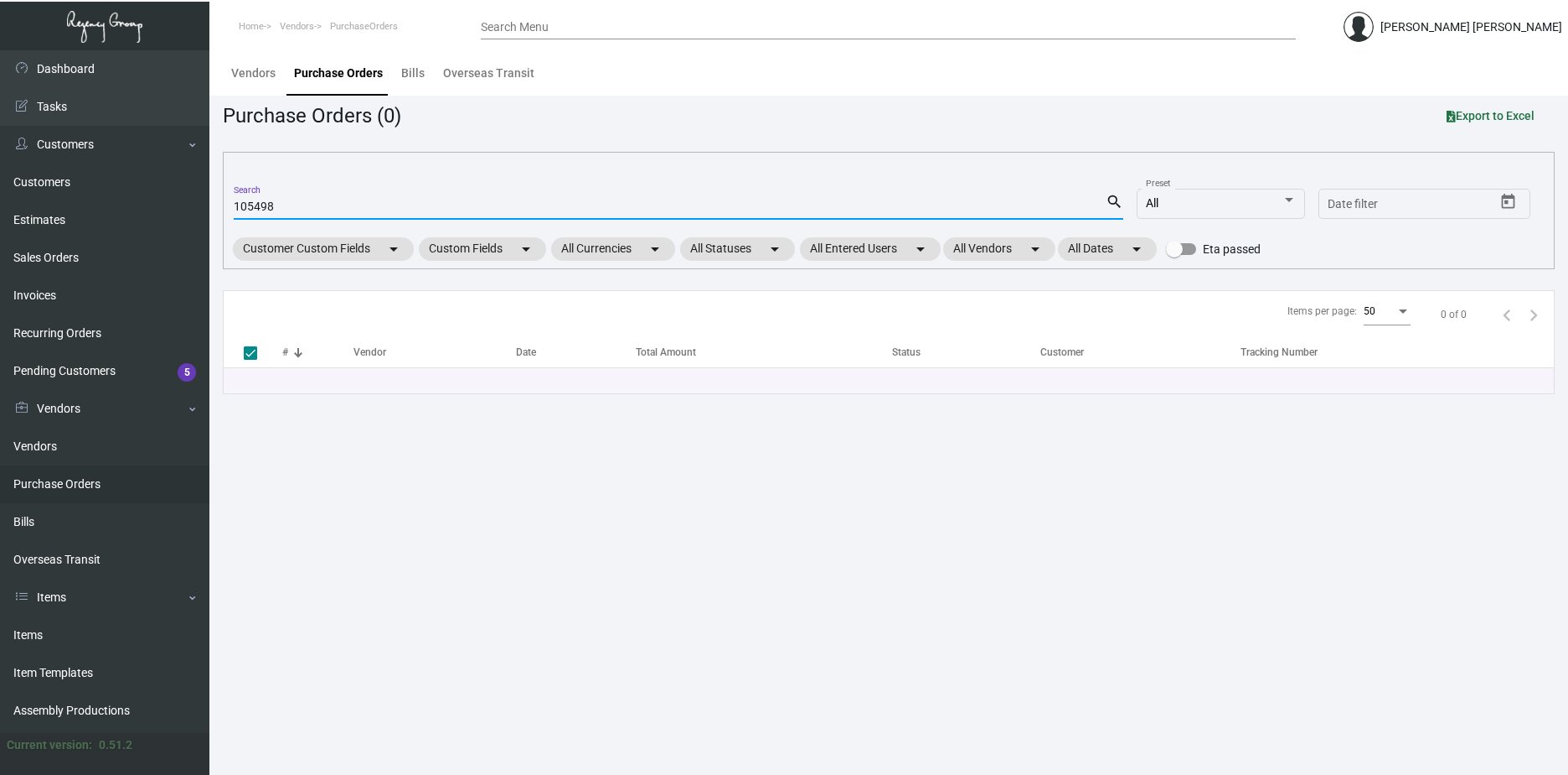
checkbox input "false"
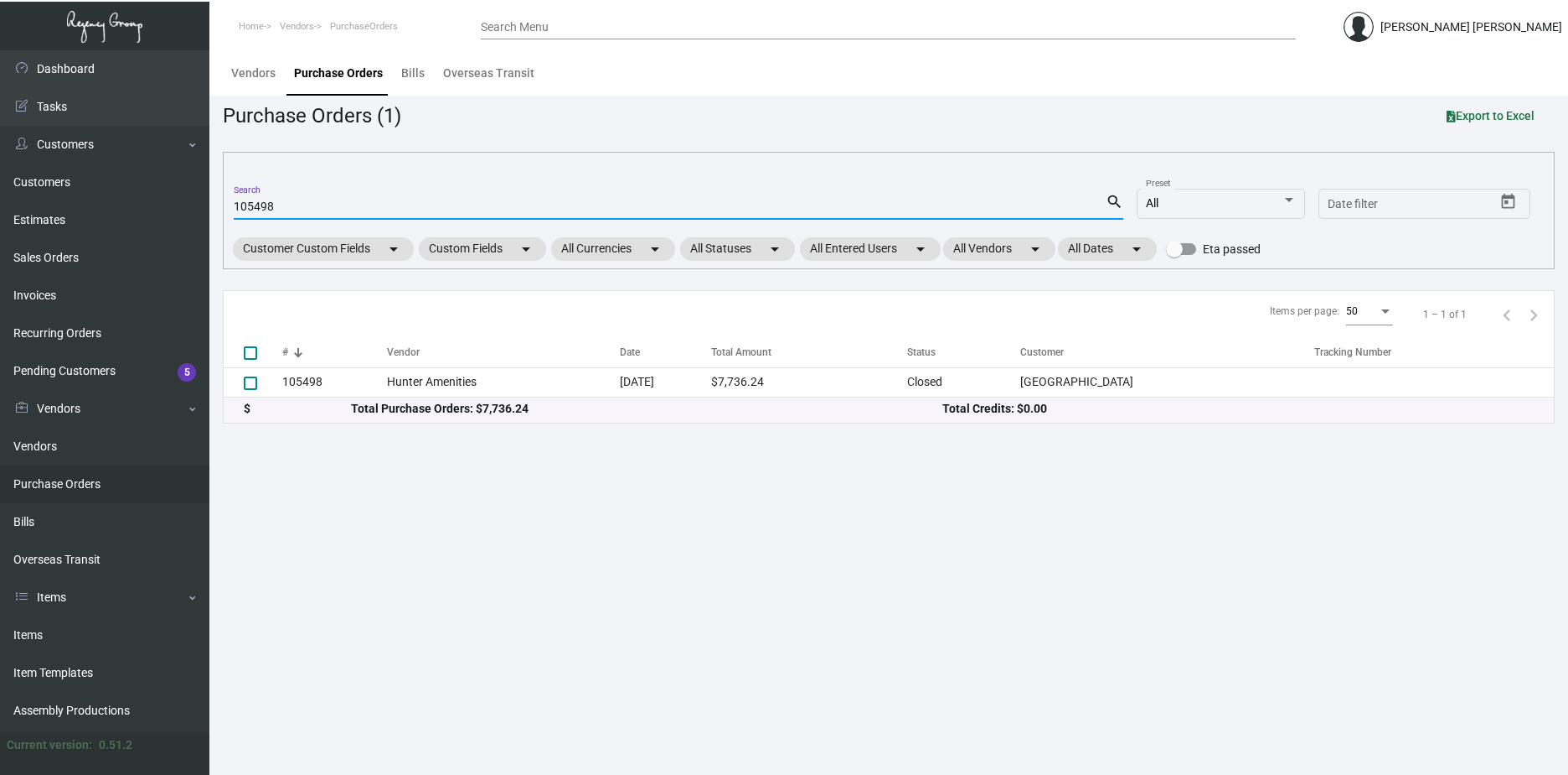
type input "105498"
click at [1110, 198] on mat-icon "search" at bounding box center [1115, 202] width 18 height 20
click at [1110, 202] on mat-icon "search" at bounding box center [1115, 202] width 18 height 20
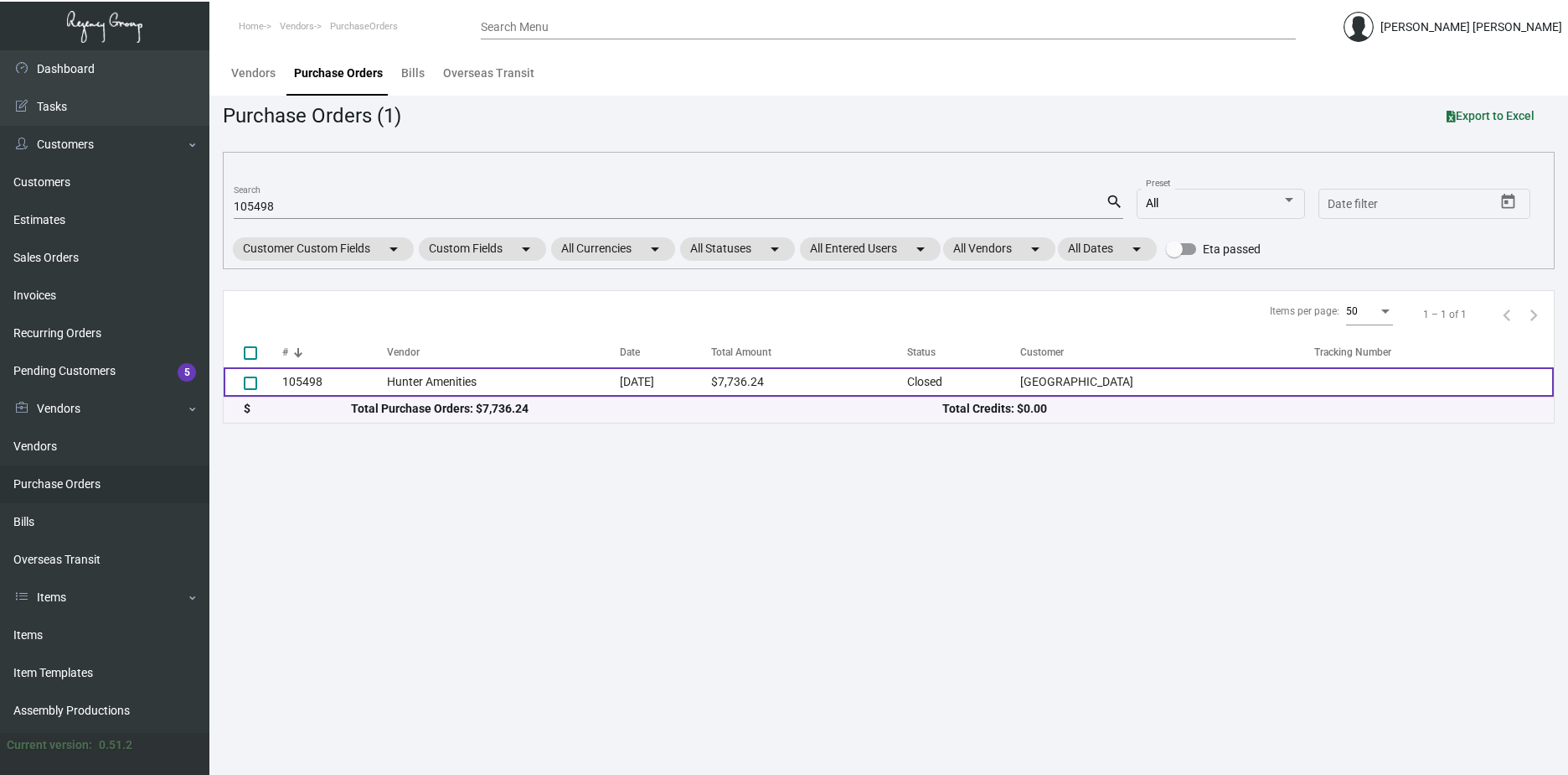
click at [517, 369] on td "Hunter Amenities" at bounding box center [503, 381] width 233 height 30
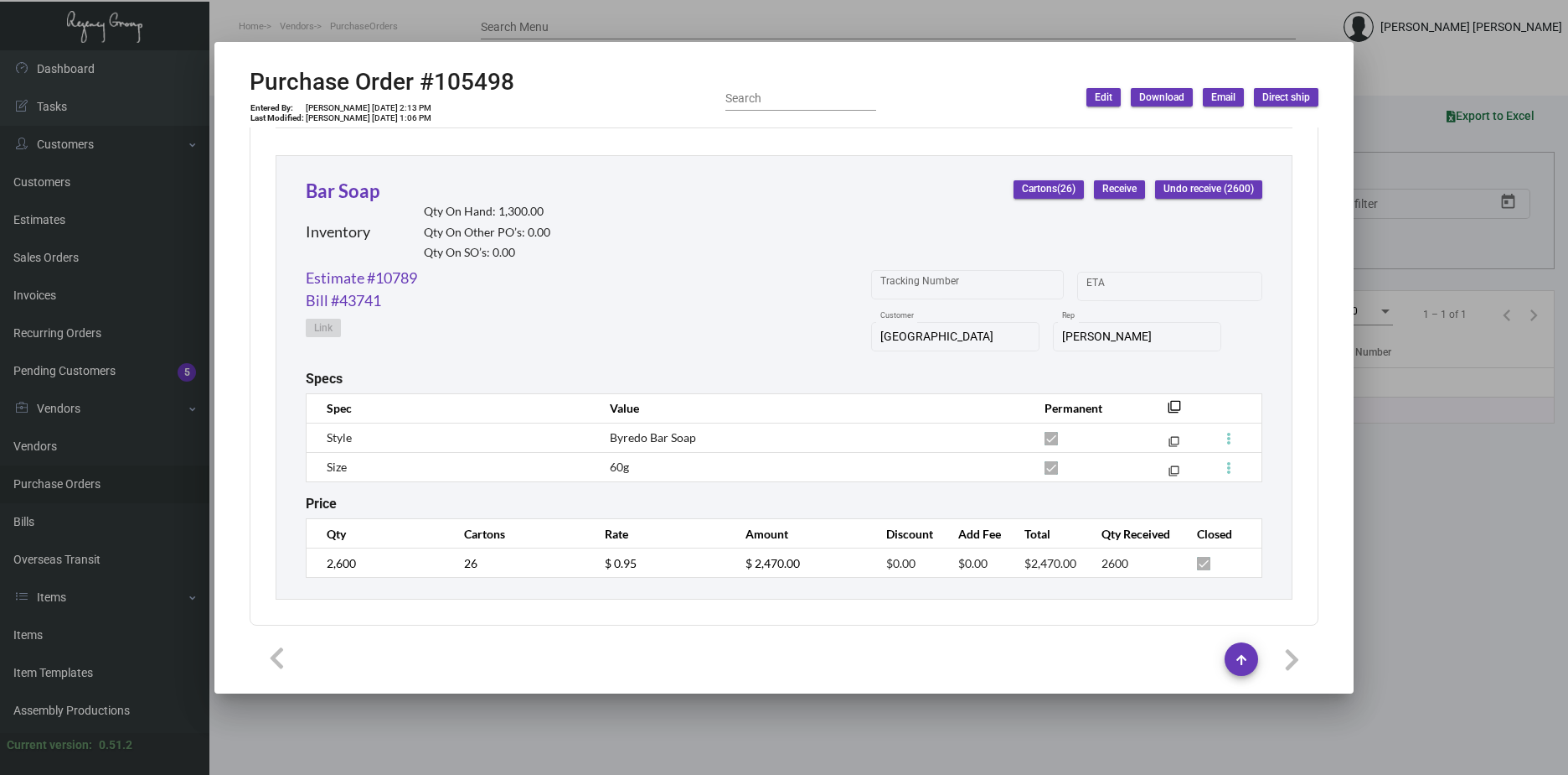
scroll to position [4563, 0]
